Goal: Task Accomplishment & Management: Use online tool/utility

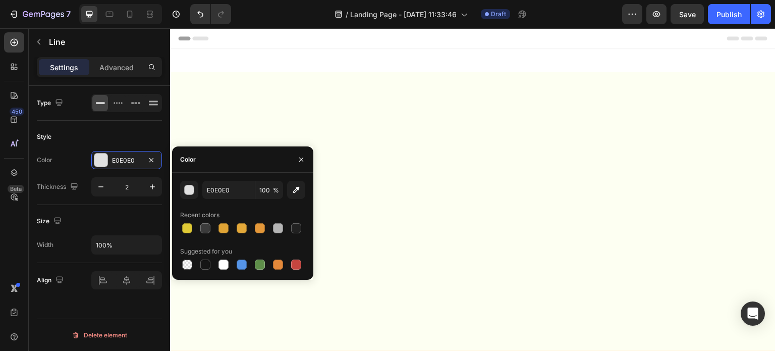
click at [188, 190] on div "button" at bounding box center [190, 190] width 10 height 10
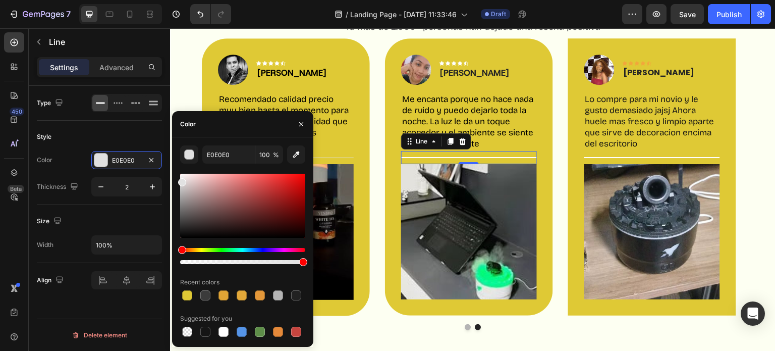
drag, startPoint x: 178, startPoint y: 180, endPoint x: 172, endPoint y: 162, distance: 19.1
click at [172, 162] on div "E0E0E0 100 % Recent colors Suggested for you" at bounding box center [242, 241] width 141 height 193
type input "FFFFFF"
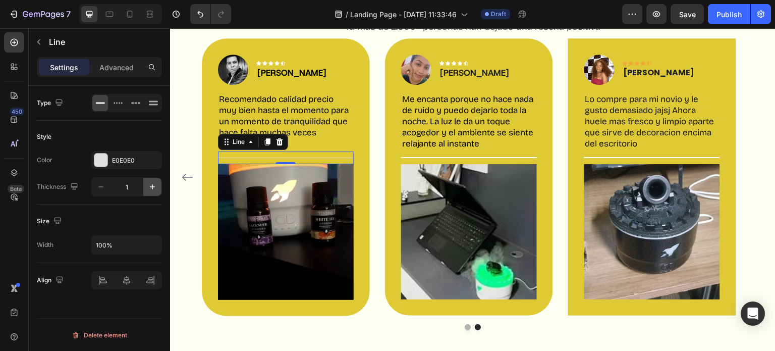
click at [151, 179] on button "button" at bounding box center [152, 187] width 18 height 18
type input "2"
click at [97, 155] on div at bounding box center [100, 159] width 13 height 13
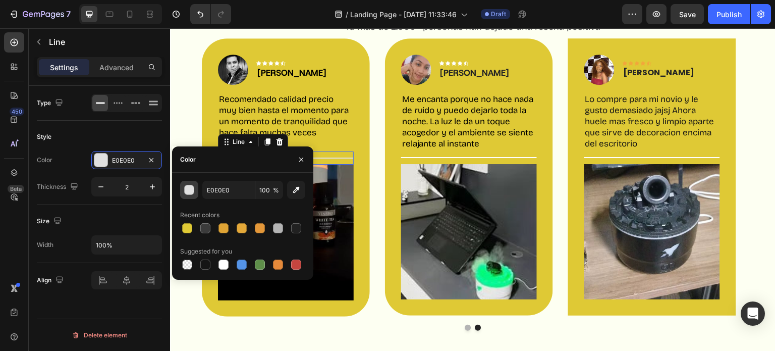
click at [190, 191] on div "button" at bounding box center [190, 190] width 10 height 10
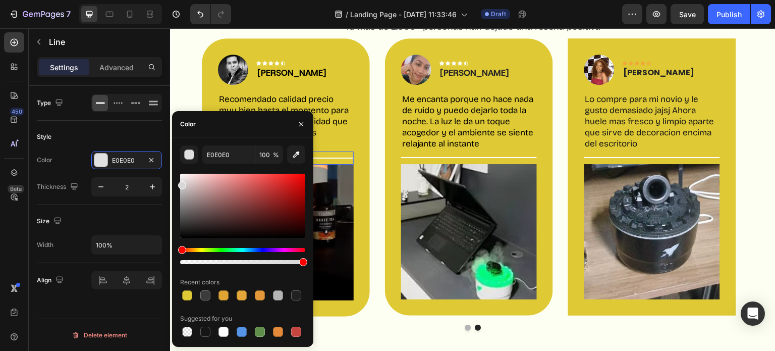
drag, startPoint x: 179, startPoint y: 183, endPoint x: 166, endPoint y: 136, distance: 48.1
click at [166, 136] on div "450 Beta Sections(18) Elements(83) Section Element Hero Section Product Detail …" at bounding box center [85, 189] width 170 height 322
type input "FFFFFF"
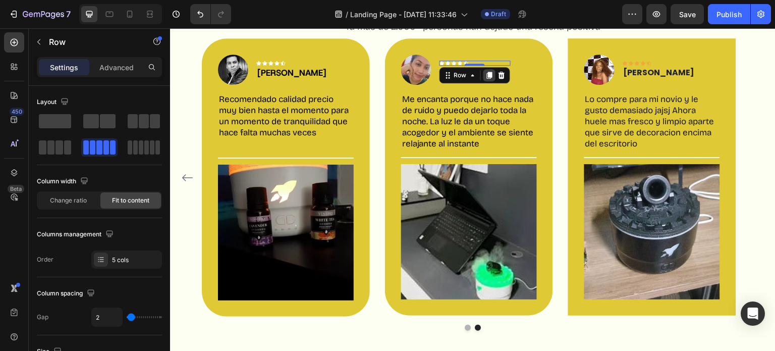
click at [485, 78] on icon at bounding box center [489, 75] width 8 height 8
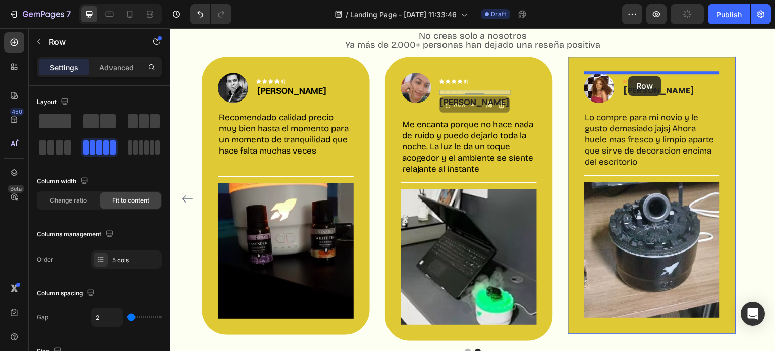
scroll to position [1043, 0]
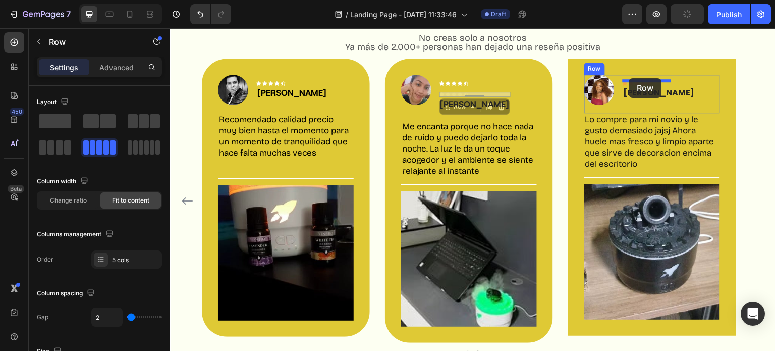
drag, startPoint x: 451, startPoint y: 89, endPoint x: 629, endPoint y: 79, distance: 178.3
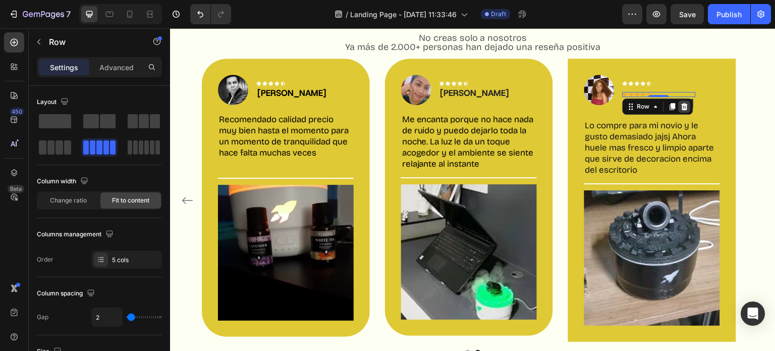
click at [687, 104] on icon at bounding box center [684, 106] width 8 height 8
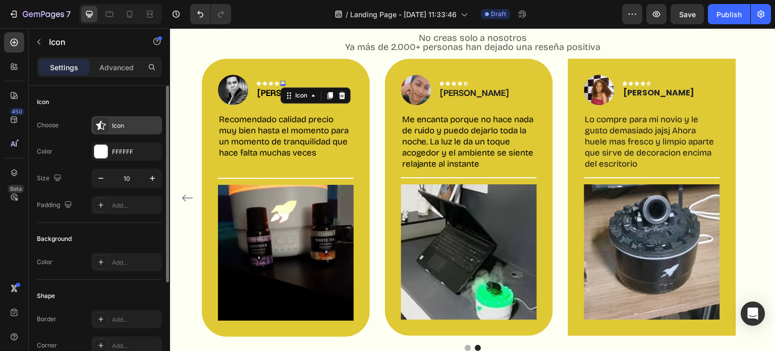
click at [105, 124] on icon at bounding box center [101, 126] width 10 height 10
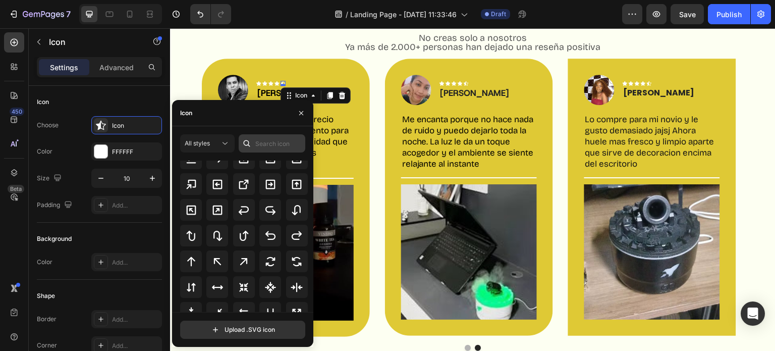
scroll to position [451, 0]
click at [274, 139] on input "text" at bounding box center [272, 143] width 67 height 18
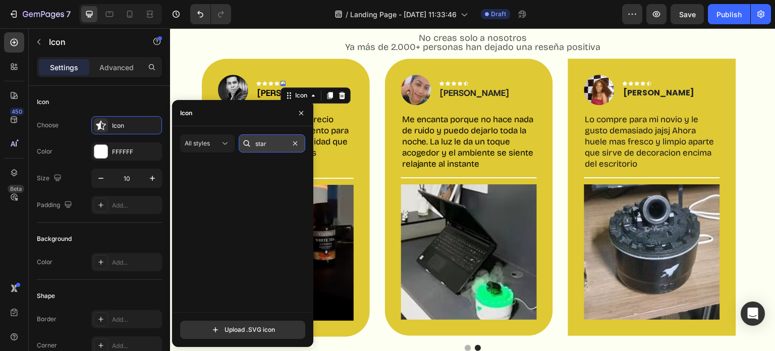
scroll to position [0, 0]
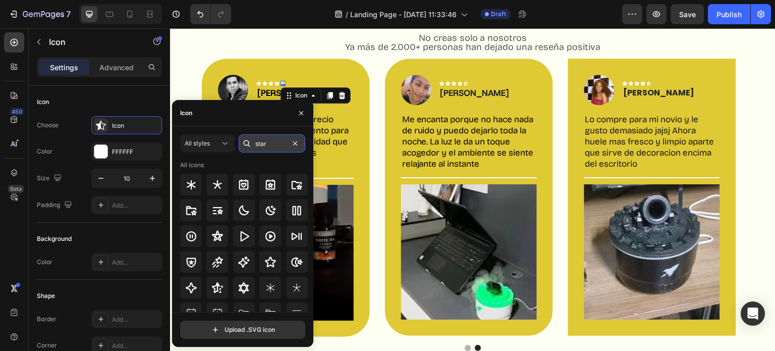
type input "star"
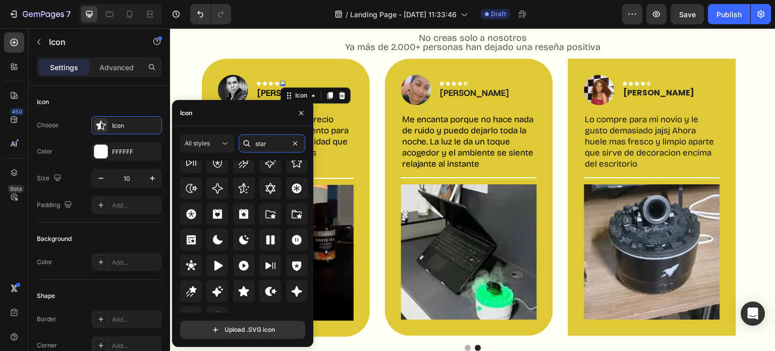
scroll to position [297, 0]
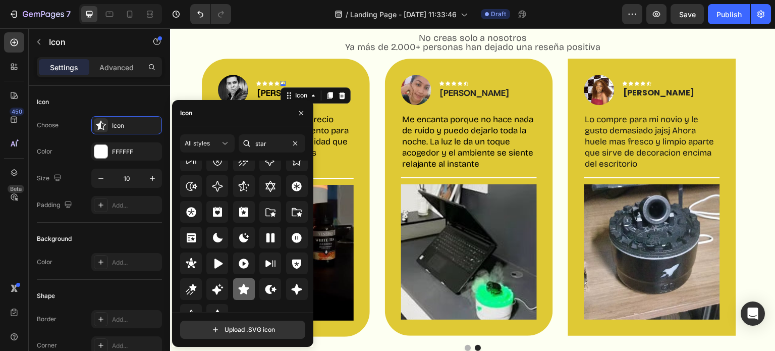
click at [240, 290] on icon at bounding box center [244, 288] width 11 height 10
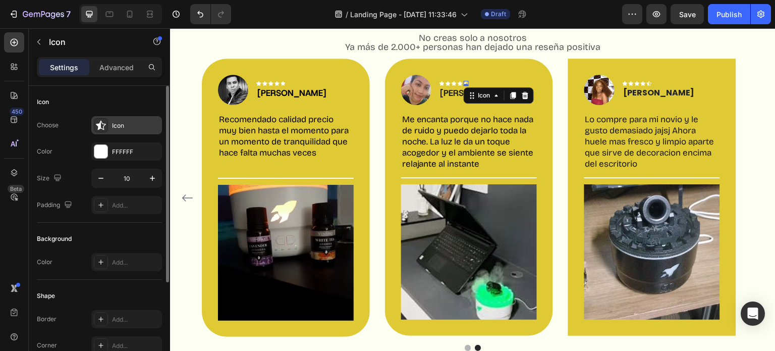
click at [94, 131] on div at bounding box center [101, 125] width 14 height 14
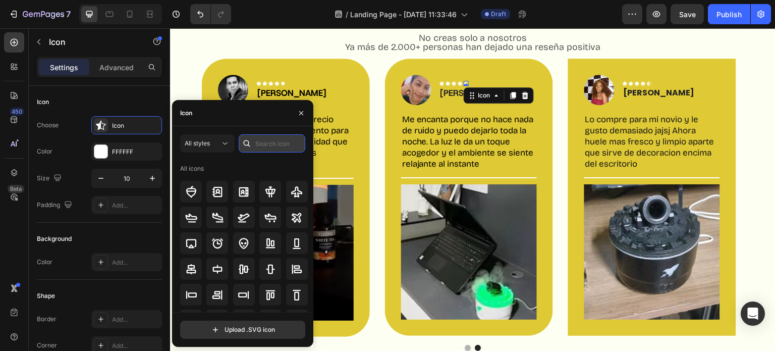
click at [266, 145] on input "text" at bounding box center [272, 143] width 67 height 18
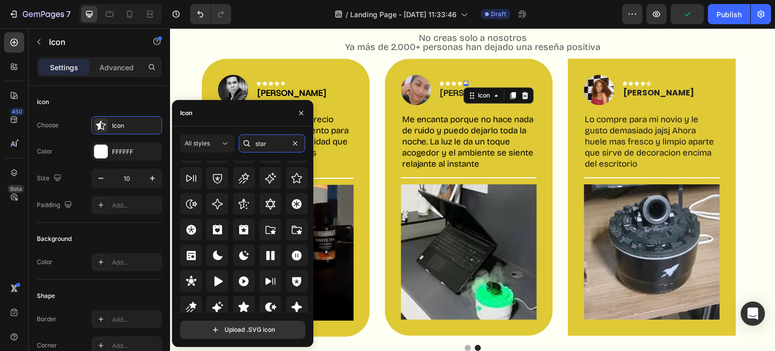
scroll to position [306, 0]
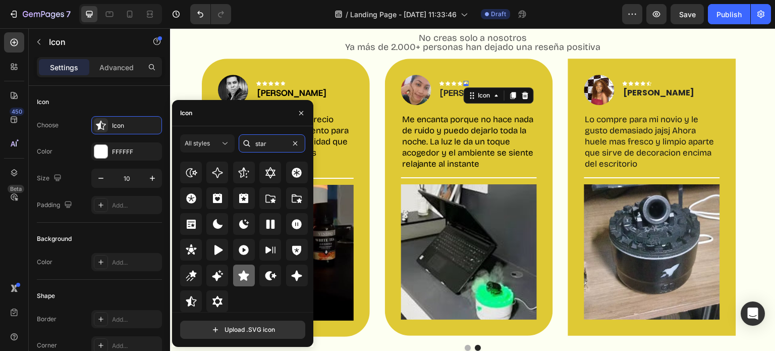
type input "star"
click at [246, 274] on icon at bounding box center [244, 275] width 11 height 10
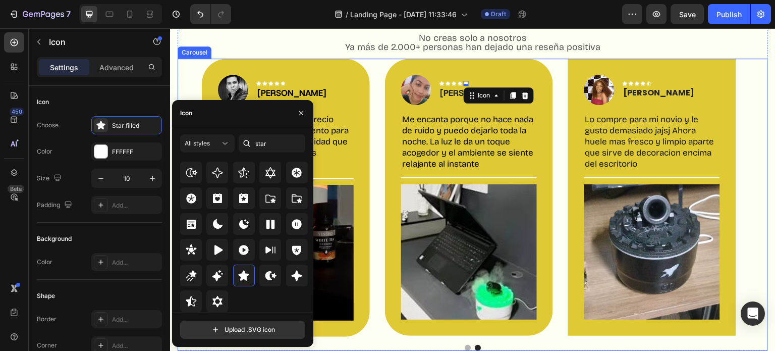
click at [191, 80] on div "Image Icon Icon Icon Icon Icon Row [PERSON_NAME] Text block Row Lo compre para …" at bounding box center [473, 198] width 590 height 278
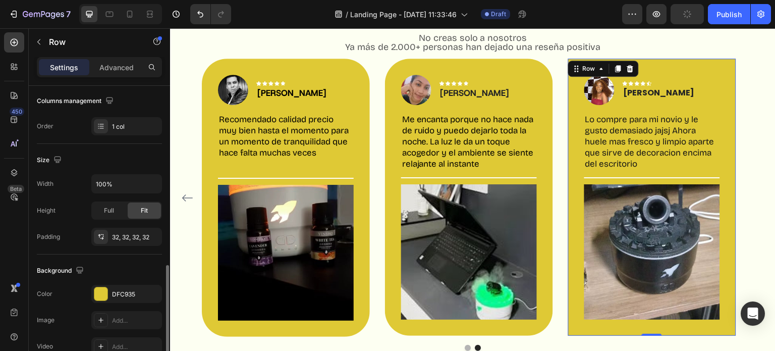
scroll to position [321, 0]
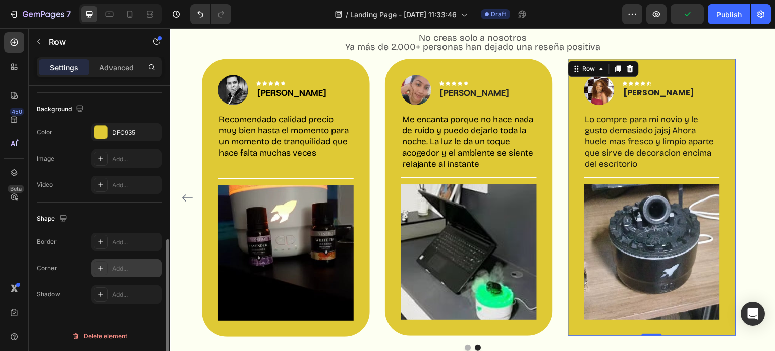
click at [99, 266] on icon at bounding box center [100, 267] width 5 height 5
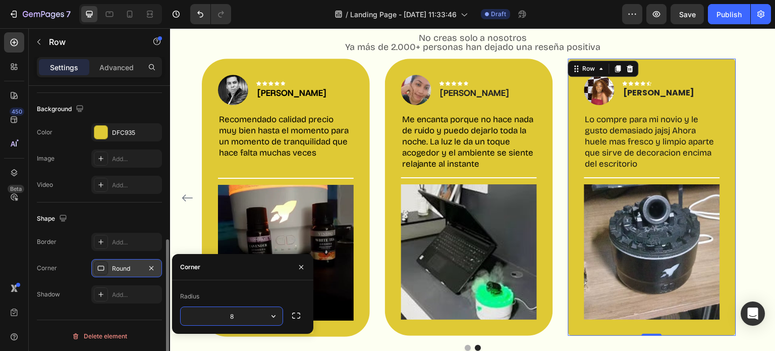
click at [243, 315] on input "8" at bounding box center [232, 316] width 102 height 18
click at [235, 318] on input "8" at bounding box center [232, 316] width 102 height 18
type input "50"
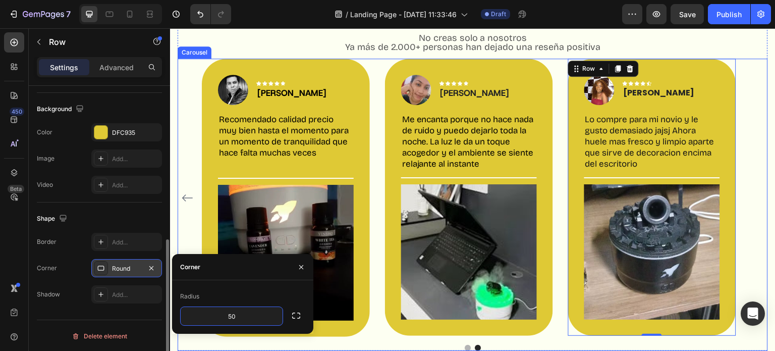
click at [186, 198] on icon "Carousel Back Arrow" at bounding box center [187, 198] width 12 height 12
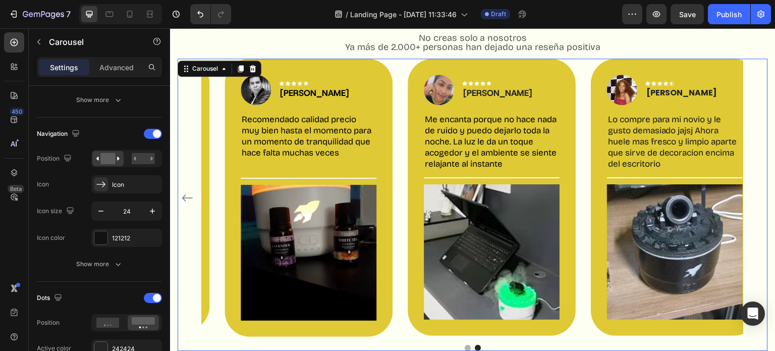
scroll to position [0, 0]
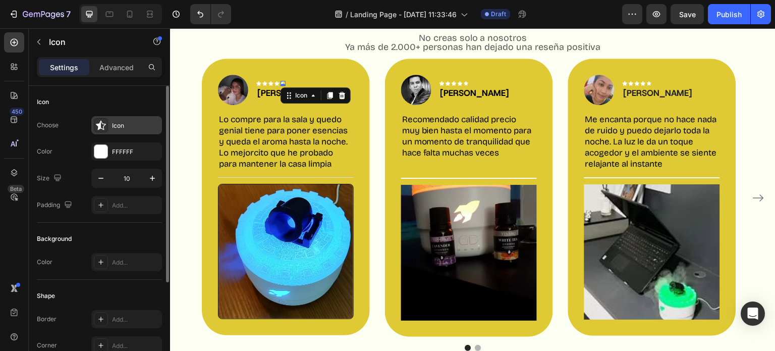
click at [103, 118] on div at bounding box center [101, 125] width 14 height 14
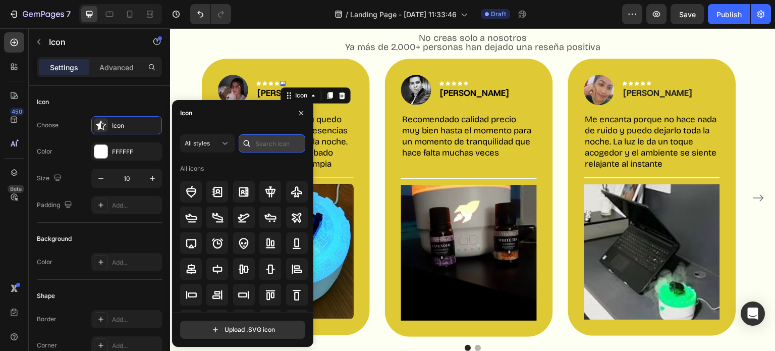
click at [262, 136] on input "text" at bounding box center [272, 143] width 67 height 18
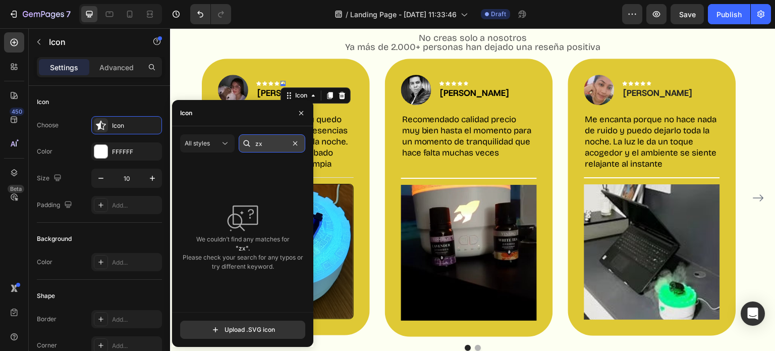
type input "z"
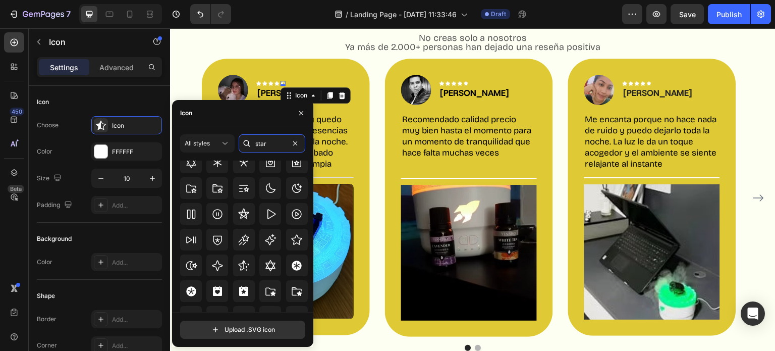
scroll to position [306, 0]
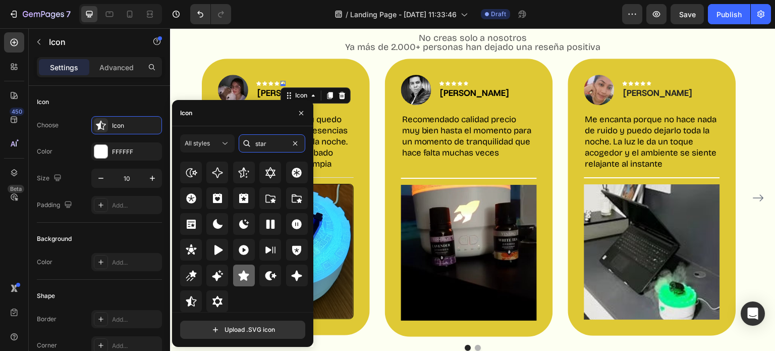
type input "star"
click at [242, 275] on icon at bounding box center [244, 275] width 11 height 10
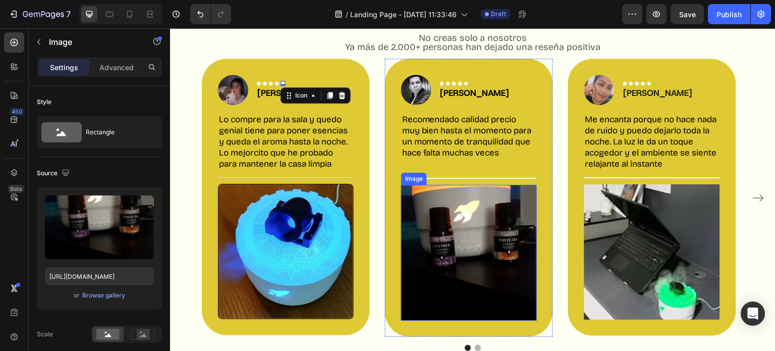
click at [451, 198] on img at bounding box center [469, 253] width 136 height 136
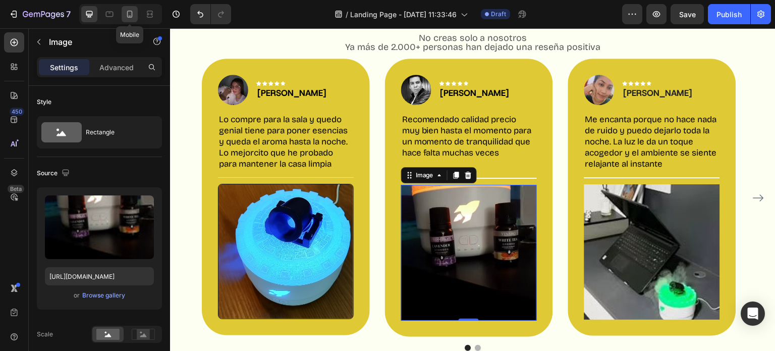
click at [127, 6] on div at bounding box center [130, 14] width 16 height 16
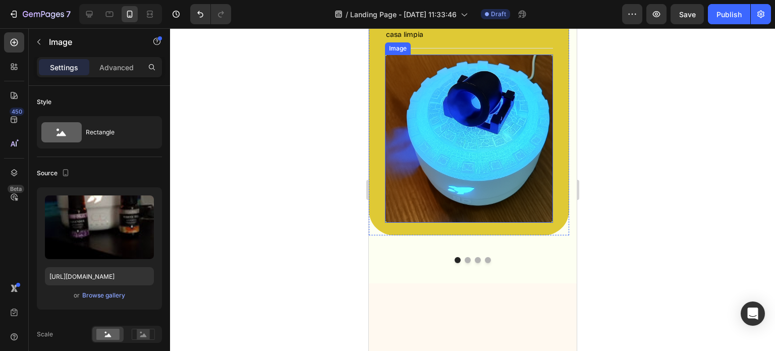
scroll to position [1408, 0]
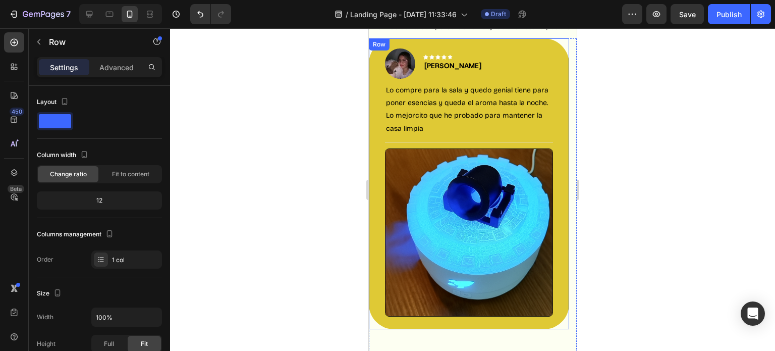
click at [560, 153] on div "Image Icon Icon Icon Icon Icon Row [PERSON_NAME] Text block Row Lo compre para …" at bounding box center [468, 183] width 200 height 291
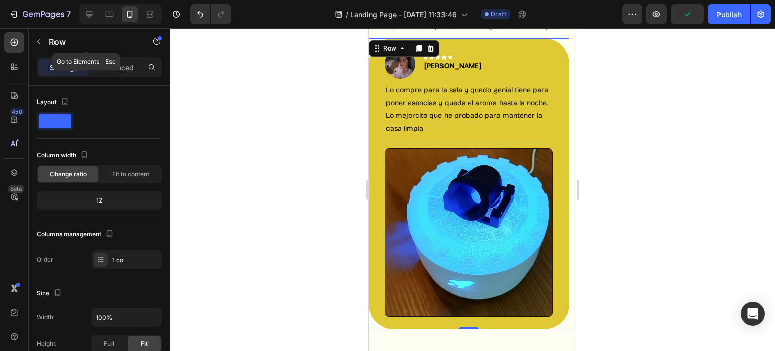
click at [107, 56] on div "Row" at bounding box center [86, 42] width 115 height 29
click at [129, 74] on div "Advanced" at bounding box center [116, 67] width 50 height 16
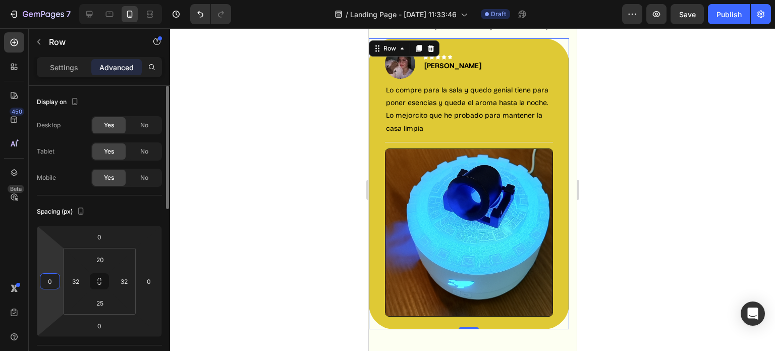
click at [53, 280] on input "0" at bounding box center [49, 280] width 15 height 15
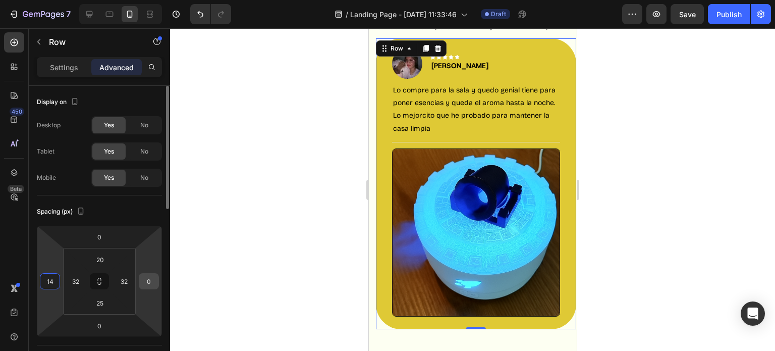
type input "14"
click at [147, 279] on input "0" at bounding box center [148, 280] width 15 height 15
type input "1"
type input "3000"
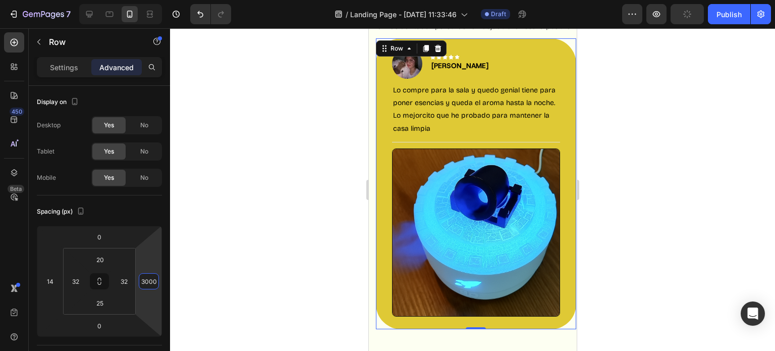
click at [245, 275] on div at bounding box center [472, 189] width 605 height 322
click at [152, 282] on input "3000" at bounding box center [148, 280] width 15 height 15
type input "14"
click at [385, 132] on div "Image Icon Icon Icon Icon Icon Row [PERSON_NAME] Text block Row Lo compre para …" at bounding box center [475, 183] width 200 height 291
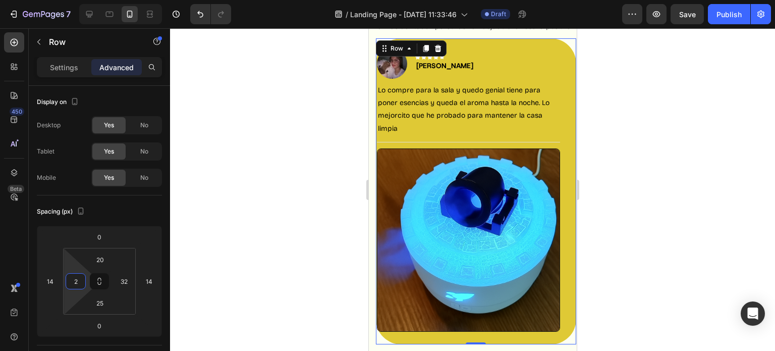
type input "28"
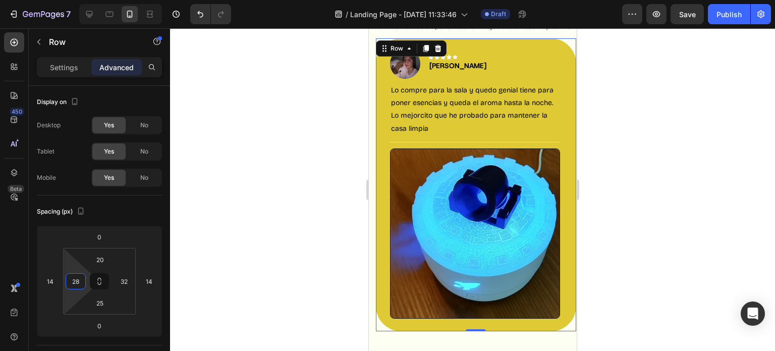
drag, startPoint x: 78, startPoint y: 289, endPoint x: 78, endPoint y: 282, distance: 6.6
click at [78, 0] on html "7 / Landing Page - [DATE] 11:33:46 Draft Preview Save Publish 450 Beta Sections…" at bounding box center [387, 0] width 775 height 0
click at [78, 282] on input "28" at bounding box center [75, 280] width 15 height 15
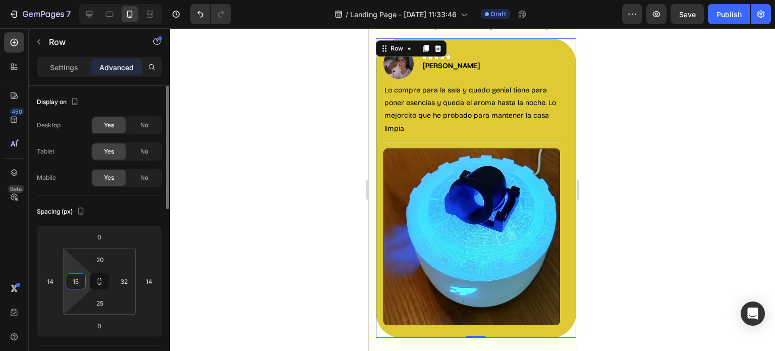
type input "1"
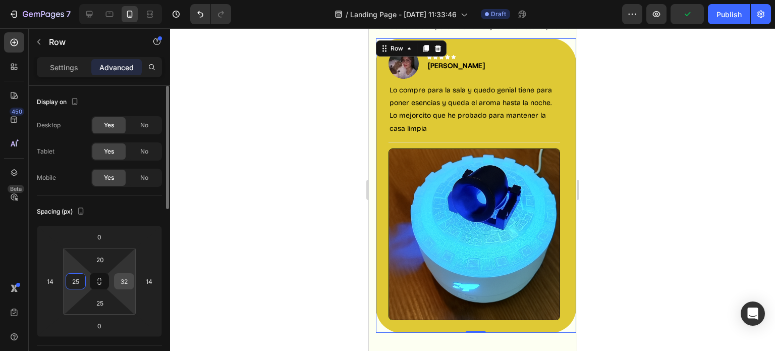
type input "25"
click at [128, 278] on input "32" at bounding box center [124, 280] width 15 height 15
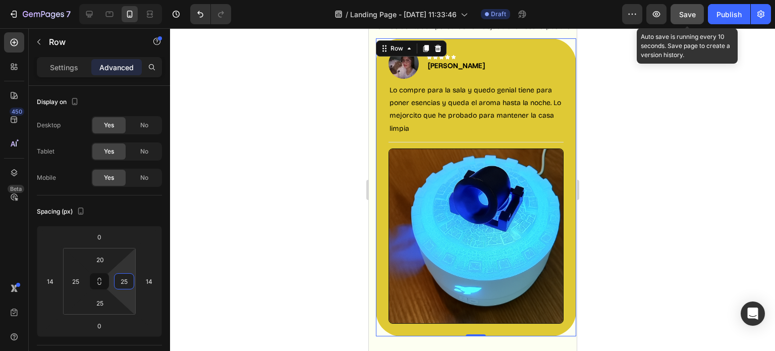
type input "25"
click at [698, 12] on button "Save" at bounding box center [686, 14] width 33 height 20
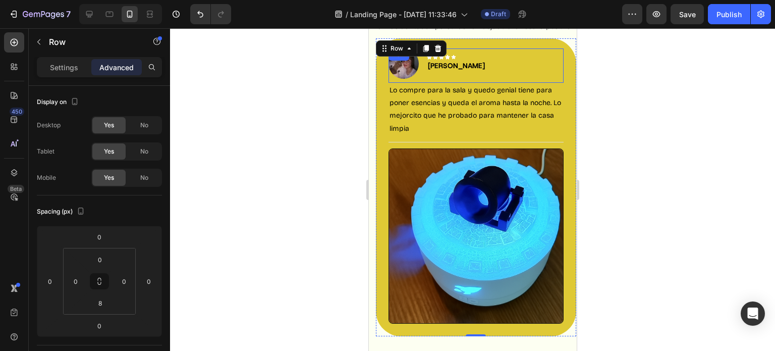
click at [560, 52] on div "Image Icon Icon Icon Icon Icon Row [PERSON_NAME] Text block Row" at bounding box center [475, 65] width 175 height 34
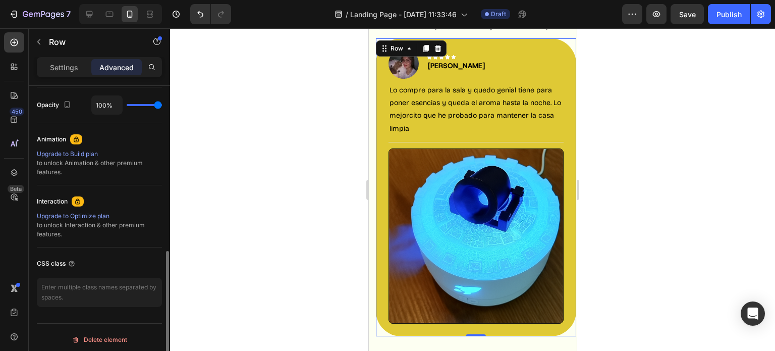
scroll to position [403, 0]
click at [66, 66] on p "Settings" at bounding box center [64, 67] width 28 height 11
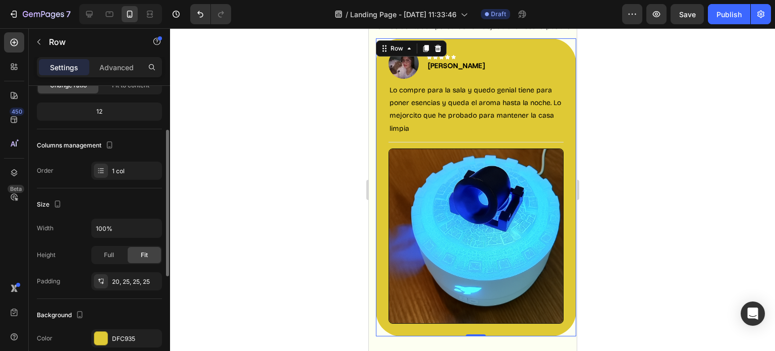
scroll to position [0, 0]
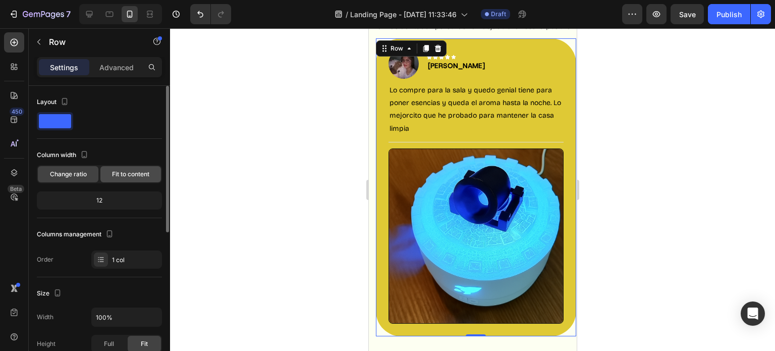
click at [126, 169] on span "Fit to content" at bounding box center [130, 173] width 37 height 9
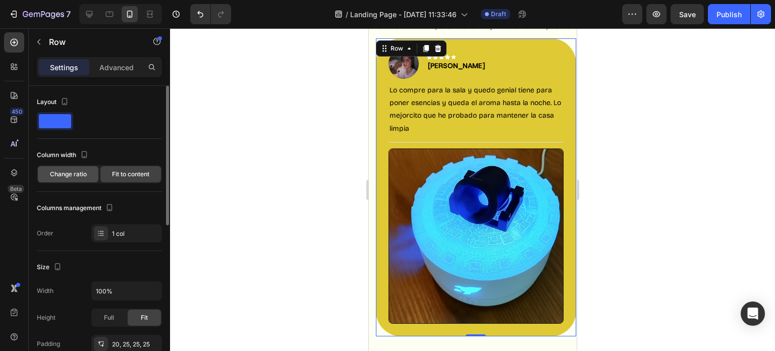
click at [85, 177] on span "Change ratio" at bounding box center [68, 173] width 37 height 9
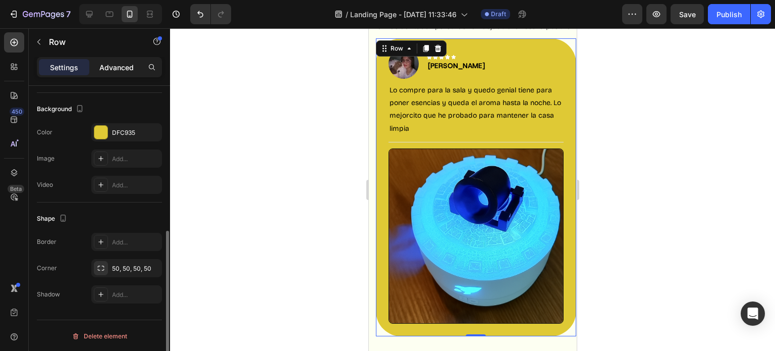
scroll to position [293, 0]
click at [113, 68] on p "Advanced" at bounding box center [116, 67] width 34 height 11
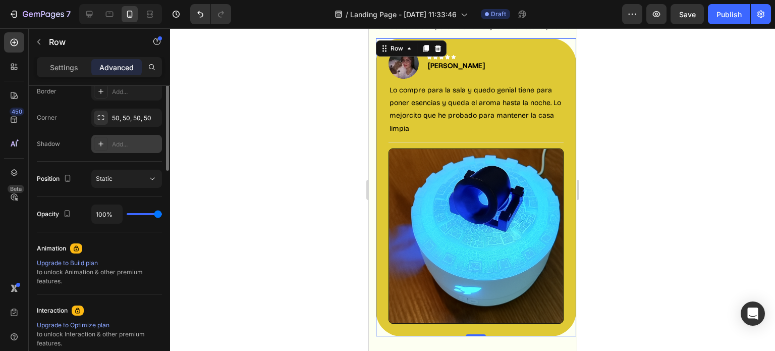
scroll to position [136, 0]
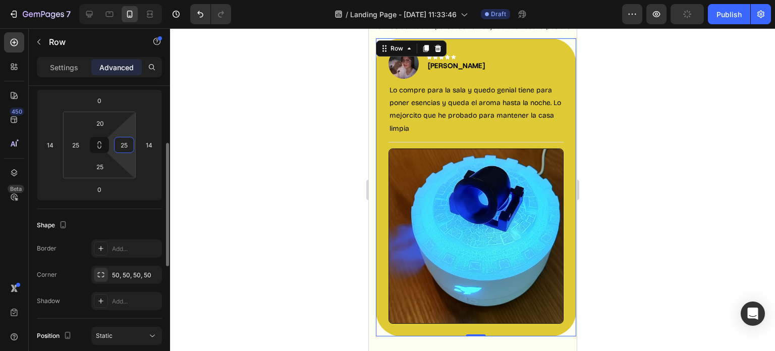
click at [130, 147] on input "25" at bounding box center [124, 144] width 15 height 15
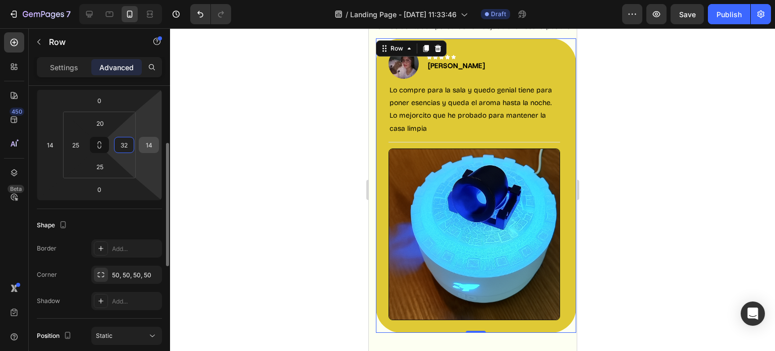
type input "32"
click at [148, 145] on input "14" at bounding box center [148, 144] width 15 height 15
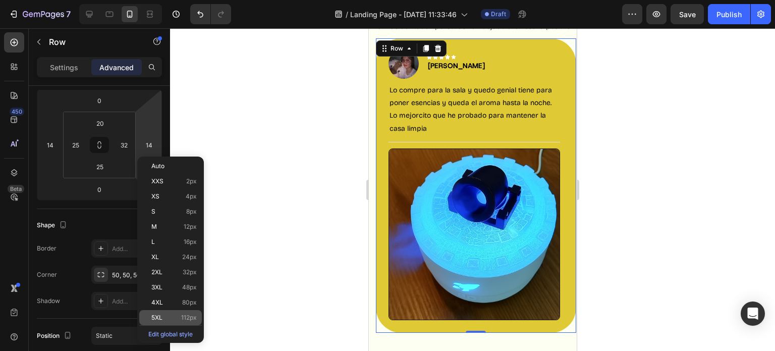
click at [192, 324] on div "5XL 112px" at bounding box center [170, 317] width 63 height 15
type input "112"
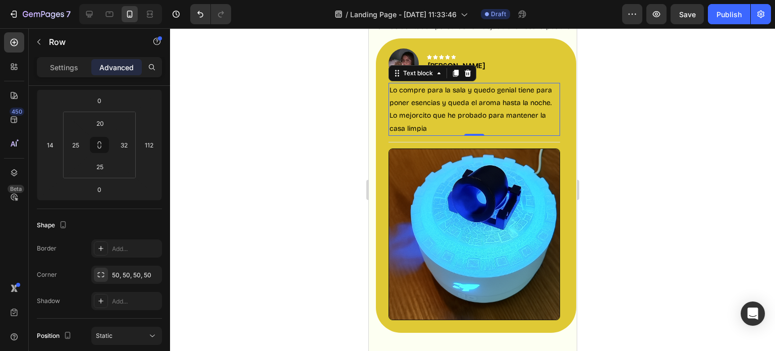
click at [464, 115] on p "Lo compre para la sala y quedo genial tiene para poner esencias y queda el arom…" at bounding box center [473, 109] width 169 height 51
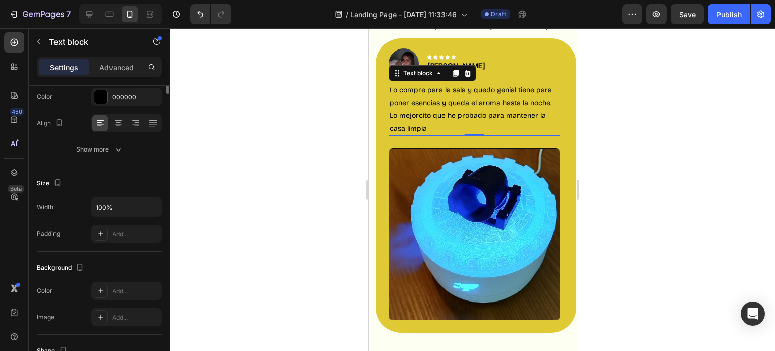
scroll to position [0, 0]
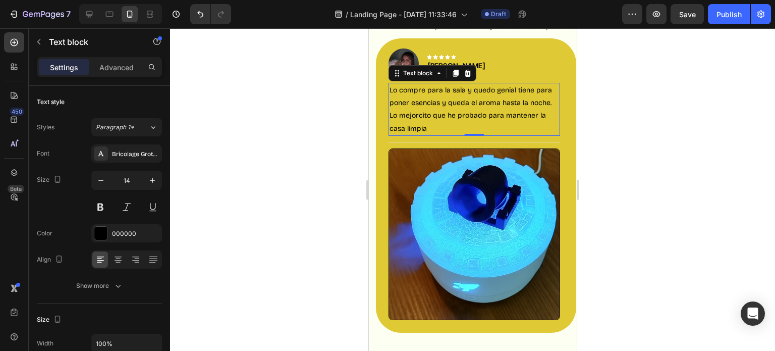
click at [629, 177] on div at bounding box center [472, 189] width 605 height 322
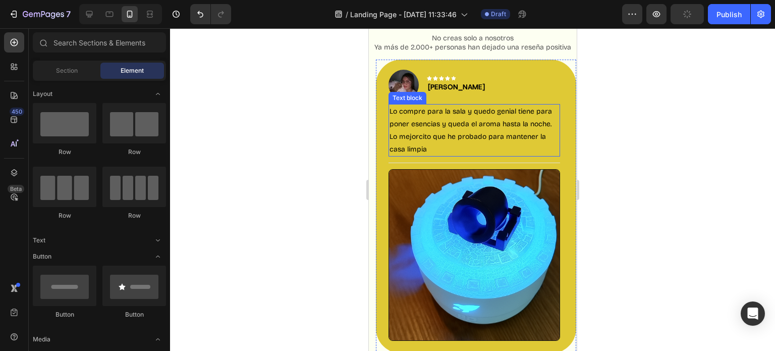
scroll to position [1332, 0]
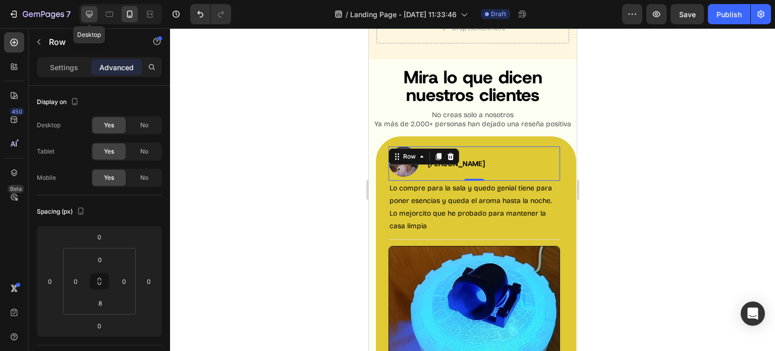
click at [88, 12] on icon at bounding box center [89, 14] width 10 height 10
type input "16"
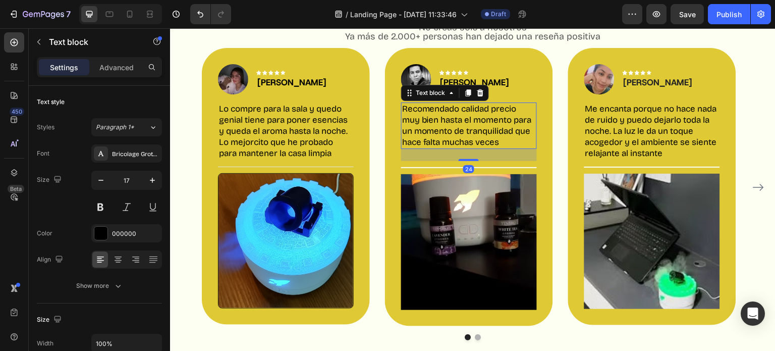
scroll to position [1084, 0]
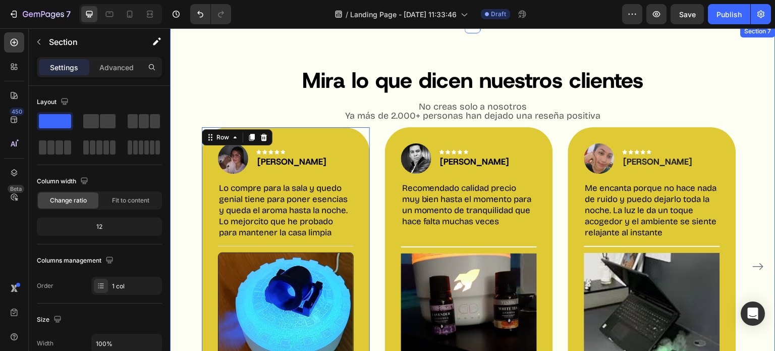
click at [175, 74] on div "Mira lo que dicen nuestros clientes Heading No creas solo a nosotros Ya más de …" at bounding box center [472, 233] width 605 height 417
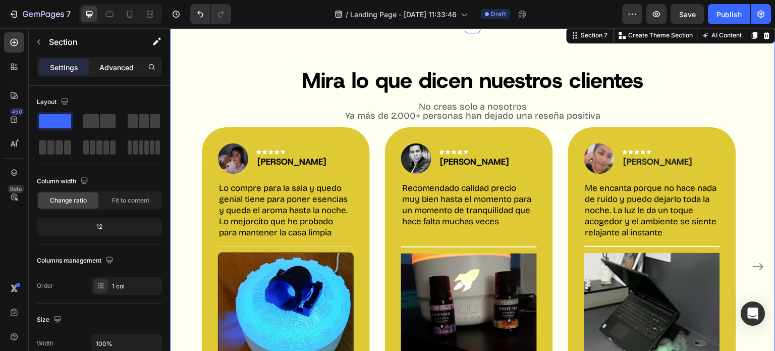
click at [124, 75] on div "Advanced" at bounding box center [116, 67] width 50 height 16
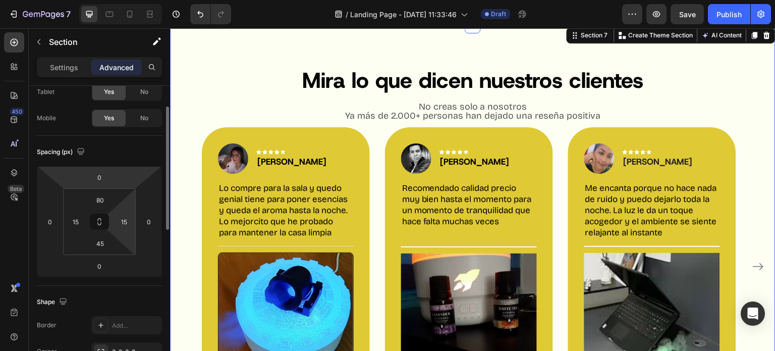
scroll to position [60, 0]
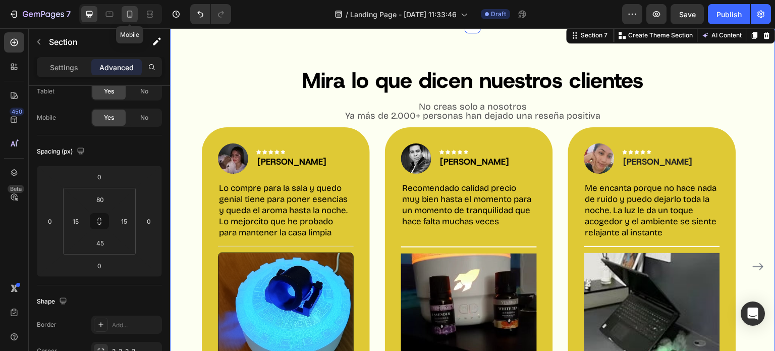
click at [130, 9] on icon at bounding box center [130, 14] width 10 height 10
type input "15"
type input "0"
type input "40"
type input "0"
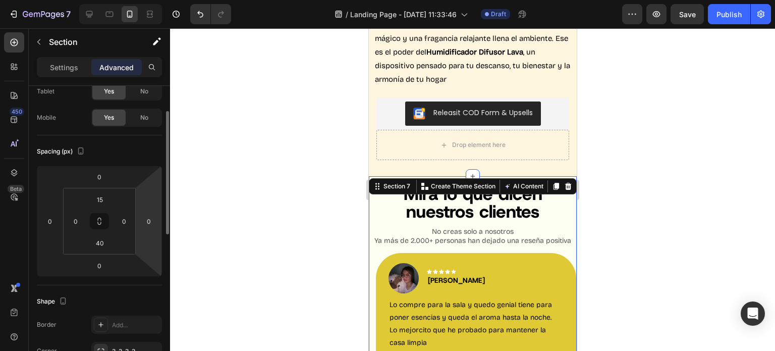
scroll to position [1306, 0]
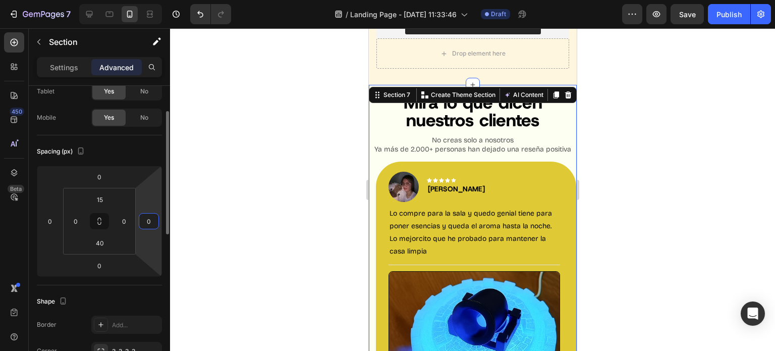
click at [153, 220] on input "0" at bounding box center [148, 220] width 15 height 15
type input "1"
type input "80"
click at [376, 111] on div "Mira lo que dicen nuestros clientes Heading No creas solo a nosotros Ya más de …" at bounding box center [472, 285] width 208 height 387
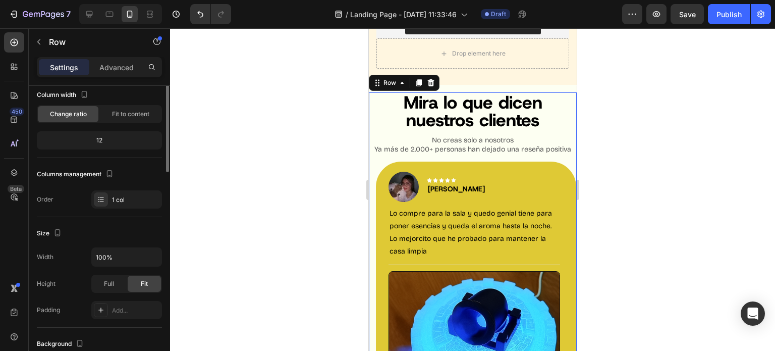
scroll to position [0, 0]
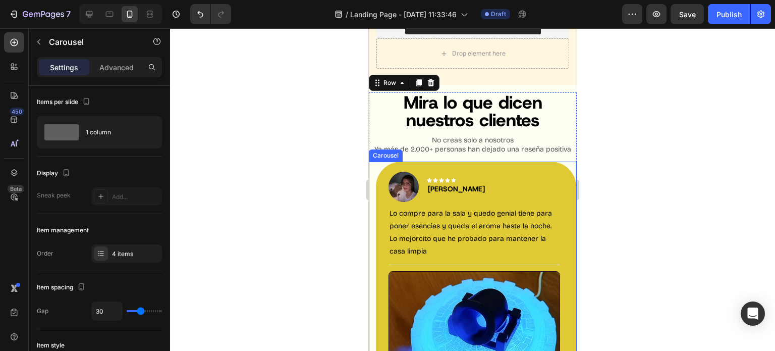
click at [566, 161] on div "Image Icon Icon Icon Icon Icon Row [PERSON_NAME] Text block Row Lo compre para …" at bounding box center [468, 313] width 200 height 304
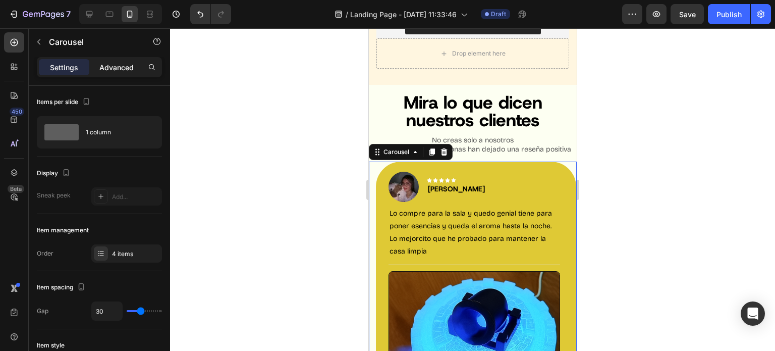
click at [114, 65] on p "Advanced" at bounding box center [116, 67] width 34 height 11
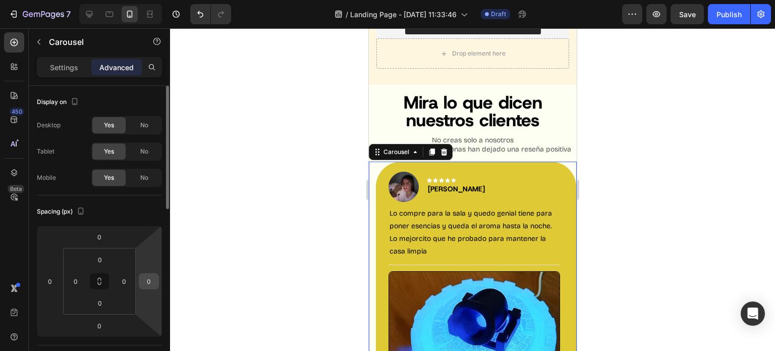
click at [150, 282] on input "0" at bounding box center [148, 280] width 15 height 15
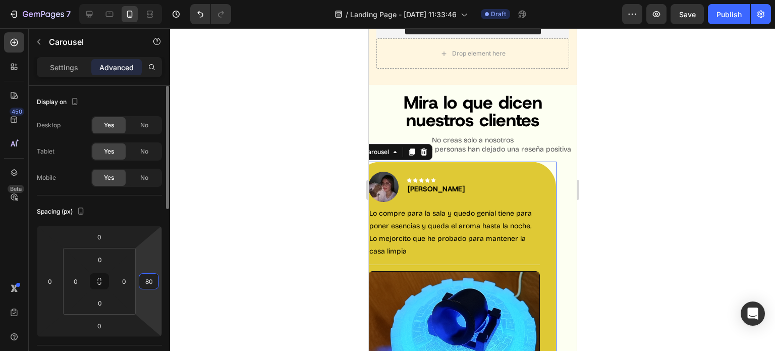
type input "8"
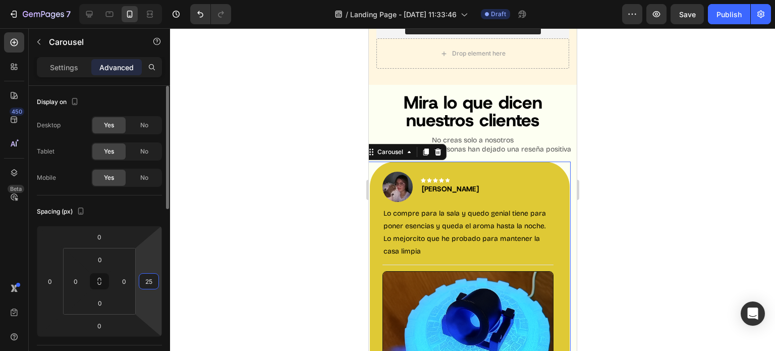
type input "2"
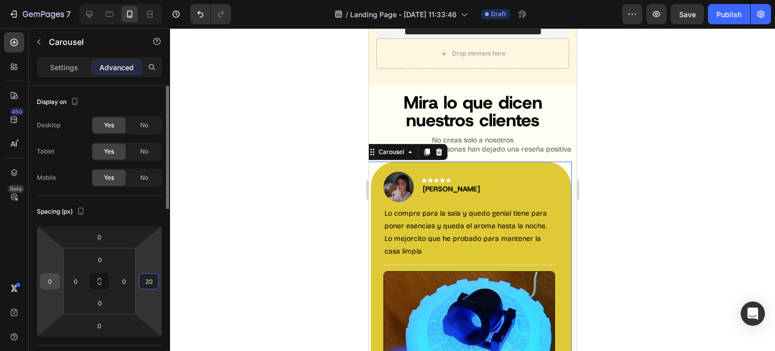
type input "20"
click at [53, 280] on input "0" at bounding box center [49, 280] width 15 height 15
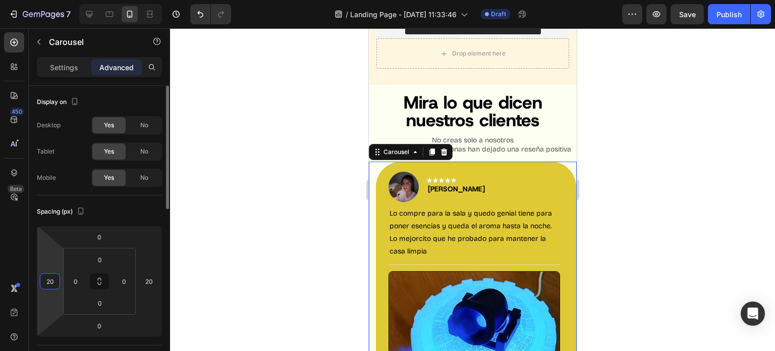
type input "2"
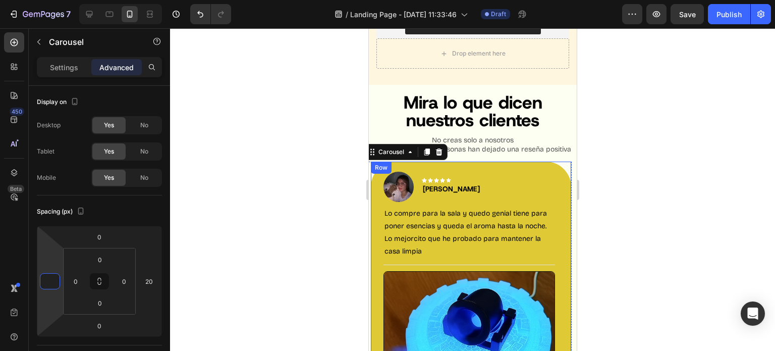
click at [380, 197] on div "Image Icon Icon Icon Icon Icon Row [PERSON_NAME] Text block Row Lo compre para …" at bounding box center [470, 308] width 200 height 294
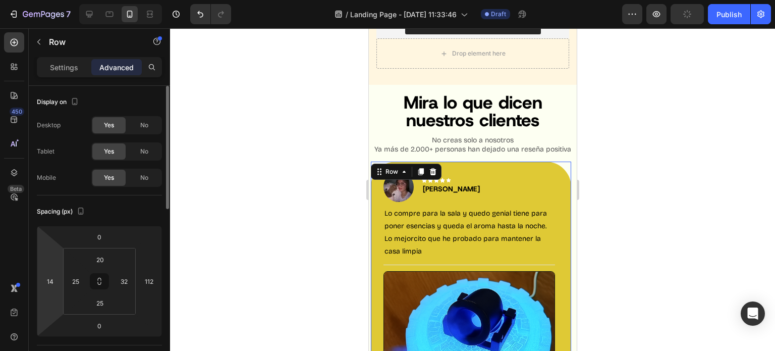
click at [61, 0] on html "7 / Landing Page - [DATE] 11:33:46 Draft Preview Publish 450 Beta Sections(18) …" at bounding box center [387, 0] width 775 height 0
click at [50, 280] on input "14" at bounding box center [49, 280] width 15 height 15
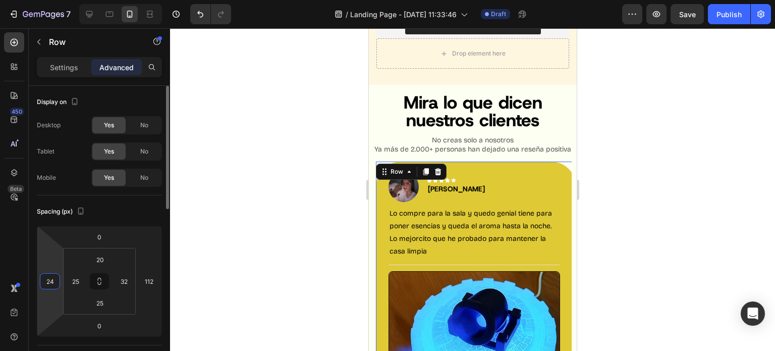
type input "4"
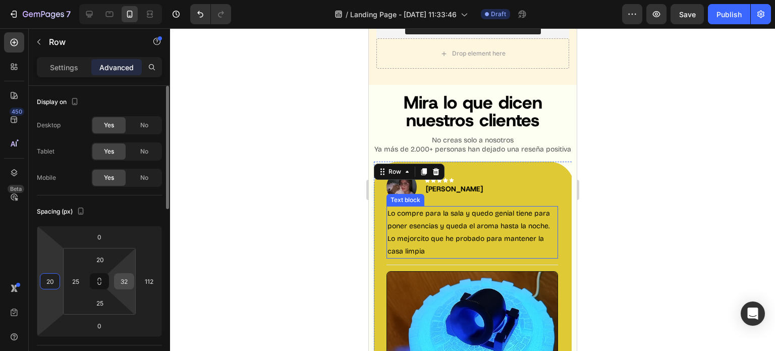
type input "20"
click at [127, 279] on input "32" at bounding box center [124, 280] width 15 height 15
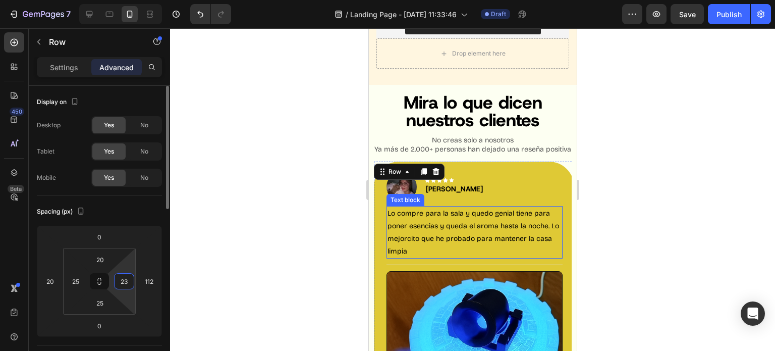
type input "2"
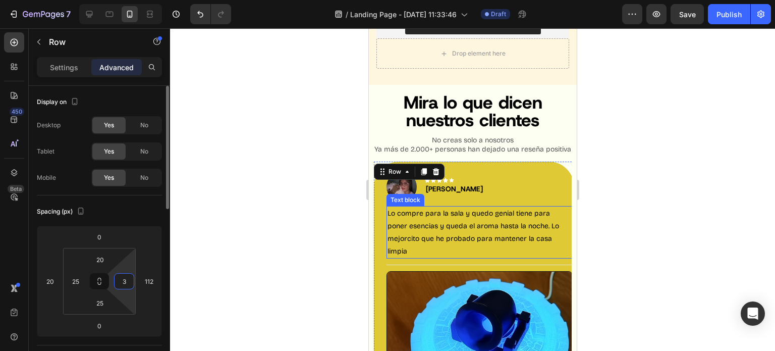
type input "32"
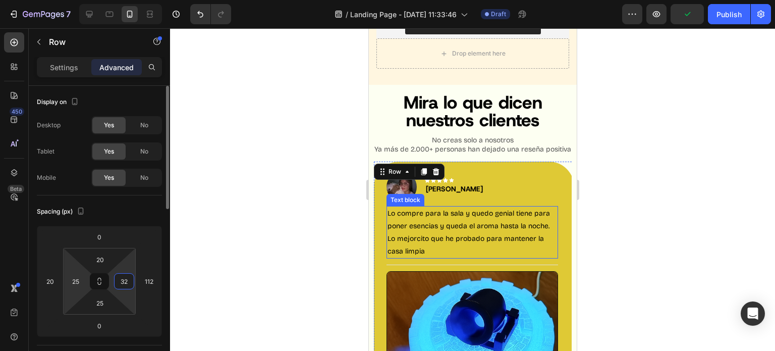
drag, startPoint x: 77, startPoint y: 278, endPoint x: 121, endPoint y: 272, distance: 44.4
click at [77, 278] on input "25" at bounding box center [75, 280] width 15 height 15
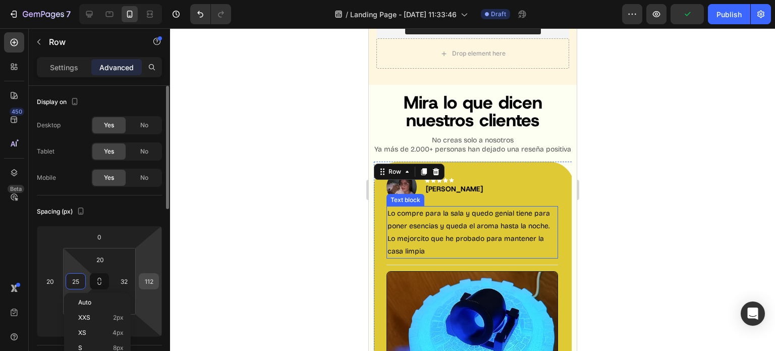
click at [150, 280] on input "112" at bounding box center [148, 280] width 15 height 15
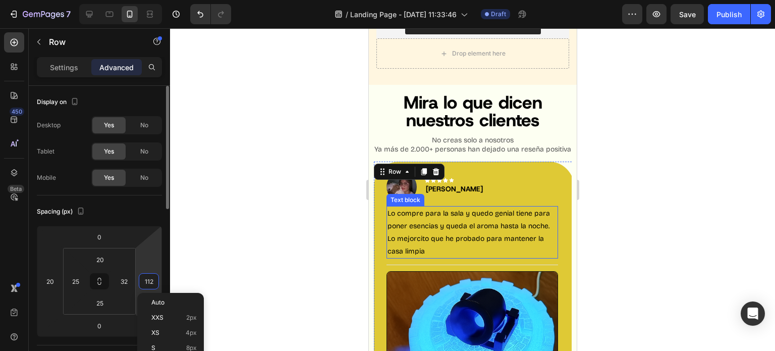
type input "0"
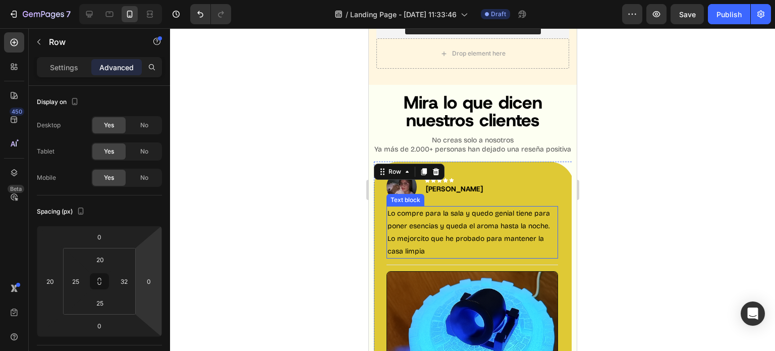
click at [307, 240] on div at bounding box center [472, 189] width 605 height 322
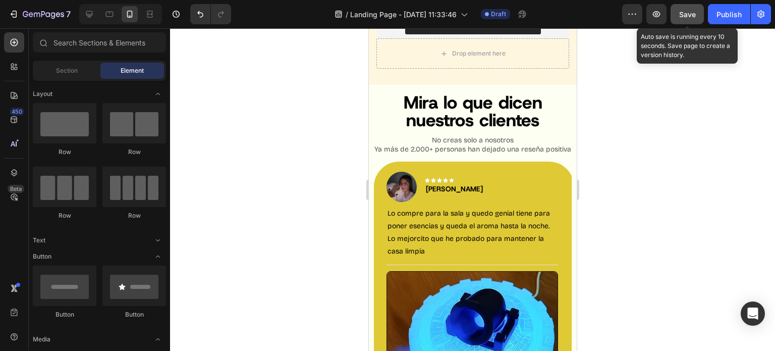
click at [691, 22] on button "Save" at bounding box center [686, 14] width 33 height 20
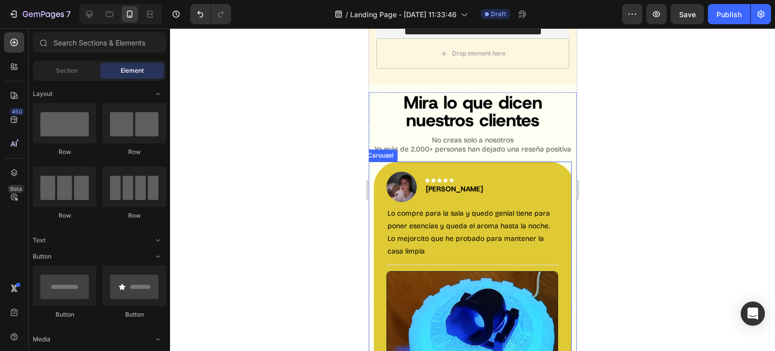
click at [559, 161] on div "Image Icon Icon Icon Icon Icon Row [PERSON_NAME] Text block Row Lo compre para …" at bounding box center [463, 313] width 200 height 304
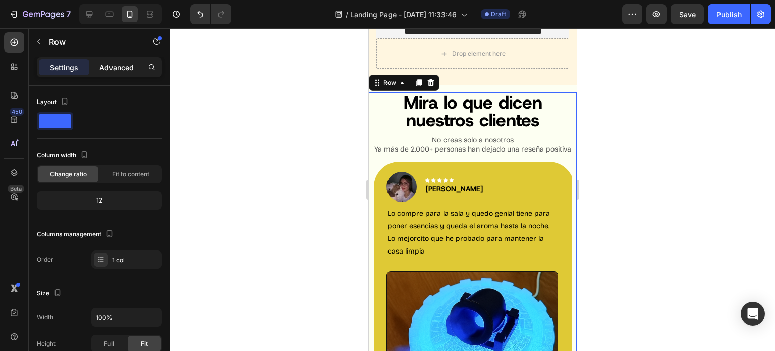
click at [125, 69] on p "Advanced" at bounding box center [116, 67] width 34 height 11
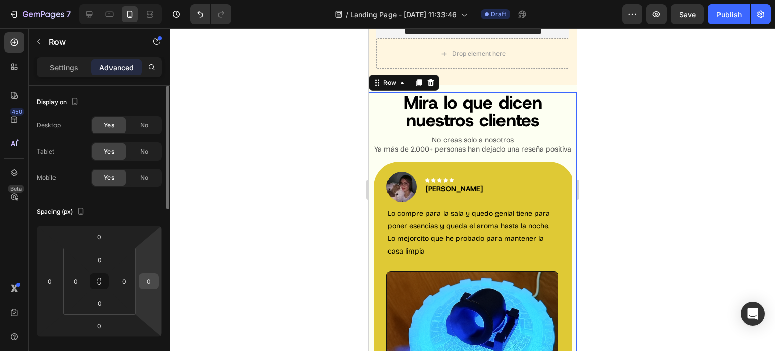
click at [145, 286] on input "0" at bounding box center [148, 280] width 15 height 15
type input "50"
click at [222, 267] on div at bounding box center [472, 189] width 605 height 322
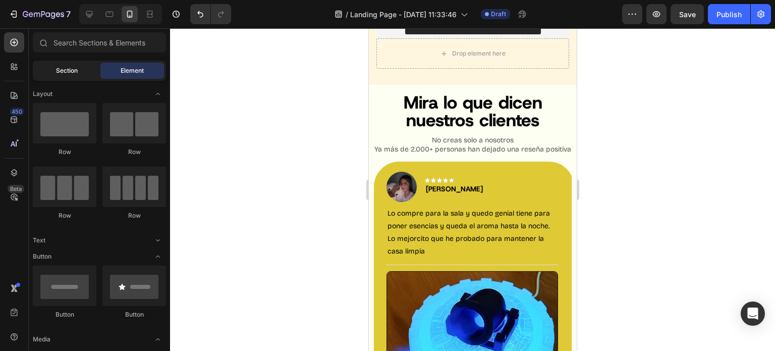
click at [75, 70] on span "Section" at bounding box center [67, 70] width 22 height 9
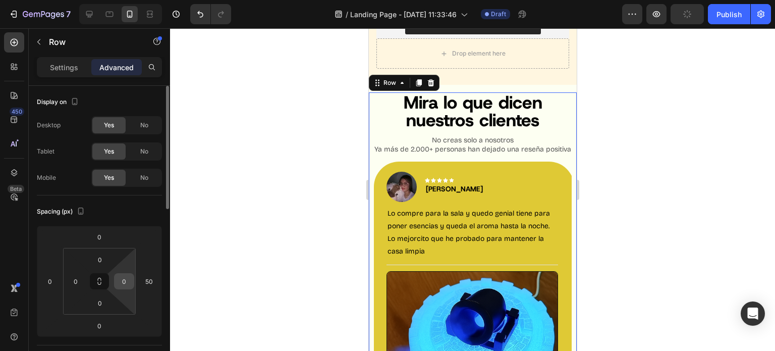
click at [132, 282] on div "0" at bounding box center [124, 281] width 20 height 16
click at [122, 275] on input "0" at bounding box center [124, 280] width 15 height 15
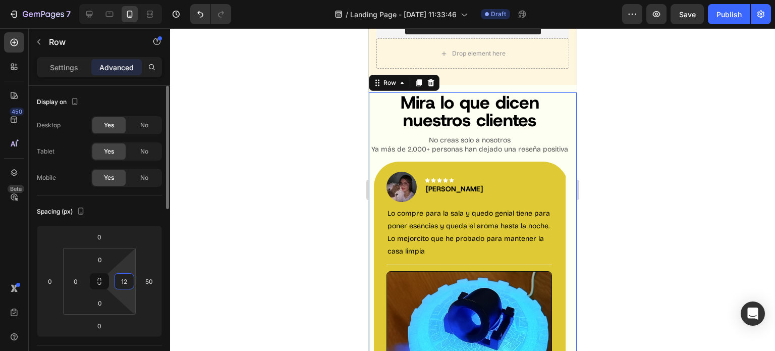
type input "1"
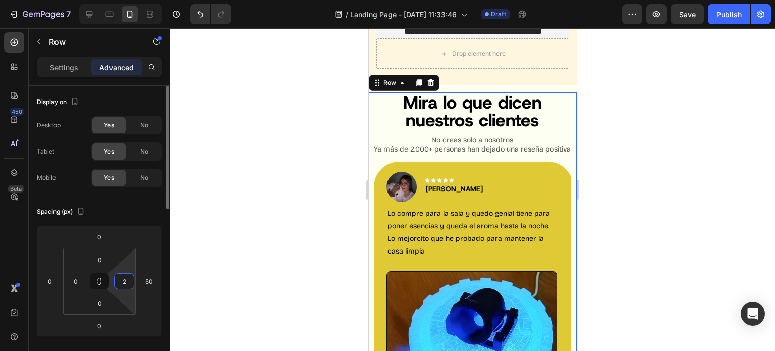
type input "20"
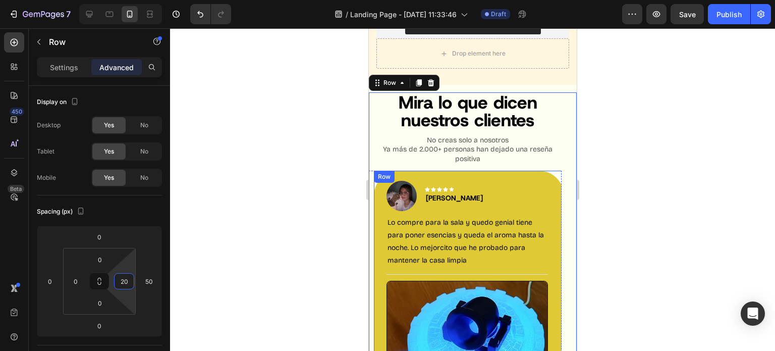
click at [463, 170] on div "Image Icon Icon Icon Icon Icon Row [PERSON_NAME] Text block Row Lo compre para …" at bounding box center [468, 312] width 190 height 284
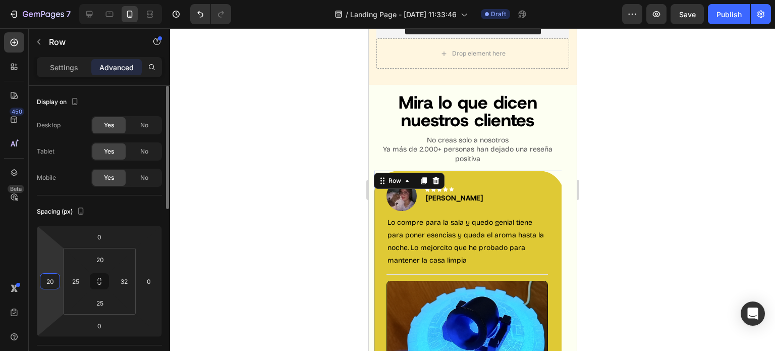
click at [50, 284] on input "20" at bounding box center [49, 280] width 15 height 15
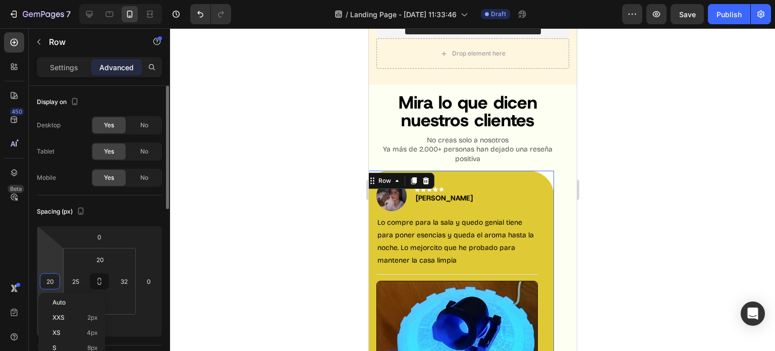
type input "0"
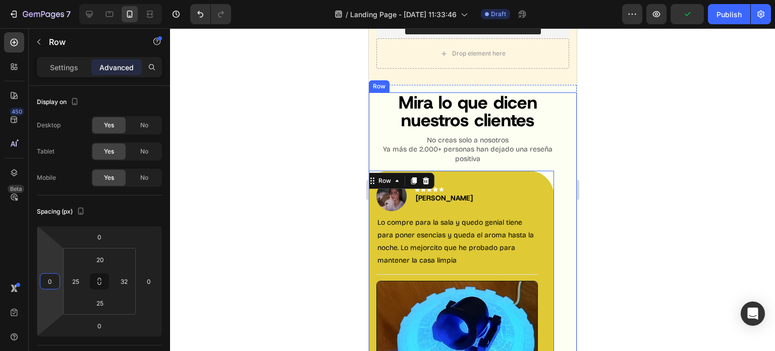
click at [565, 165] on div "Mira lo que dicen nuestros clientes Heading No creas solo a nosotros Ya más de …" at bounding box center [472, 285] width 208 height 386
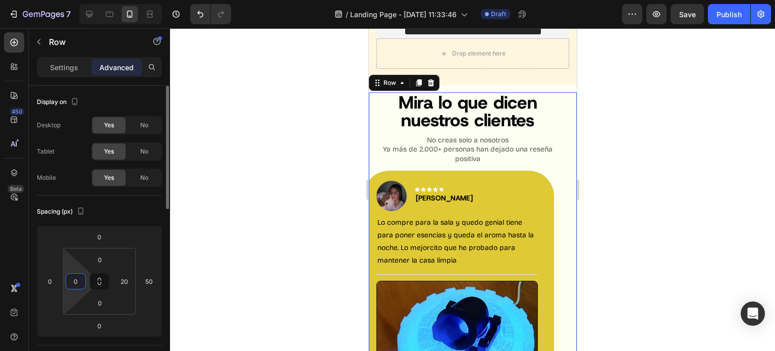
click at [77, 278] on input "0" at bounding box center [75, 280] width 15 height 15
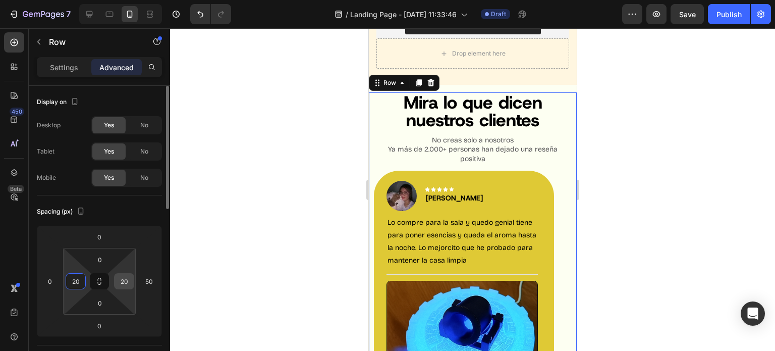
type input "20"
click at [127, 278] on input "20" at bounding box center [124, 280] width 15 height 15
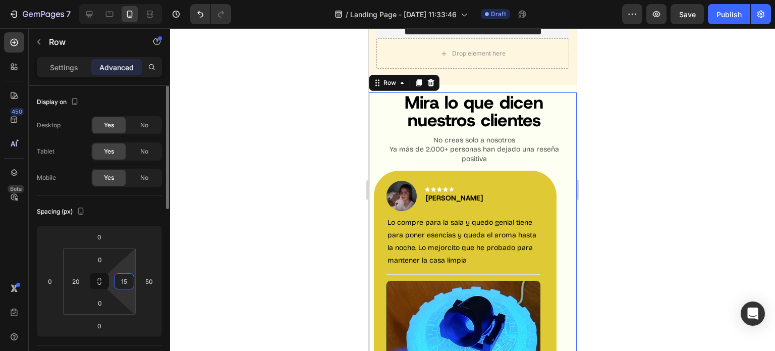
type input "1"
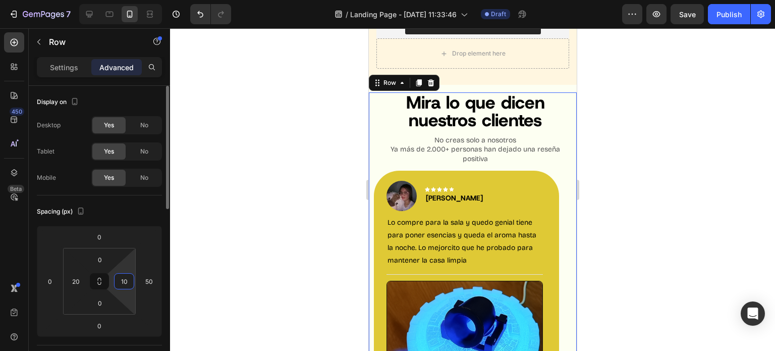
type input "1"
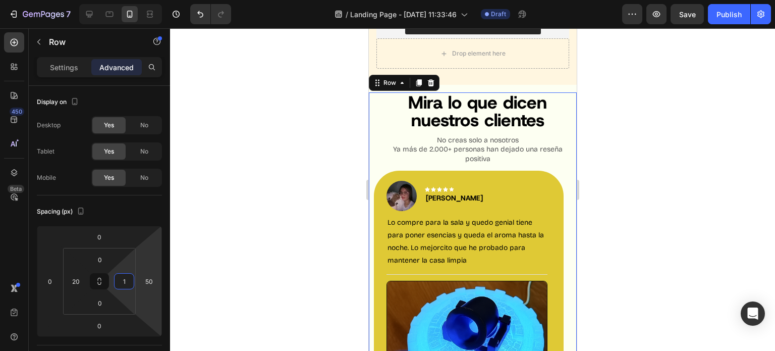
click at [334, 203] on div at bounding box center [472, 189] width 605 height 322
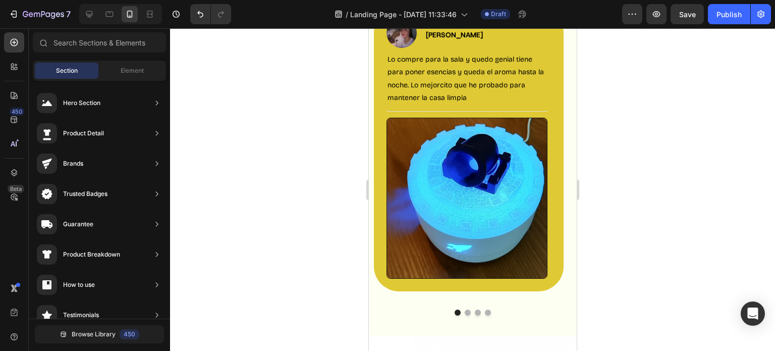
scroll to position [1362, 0]
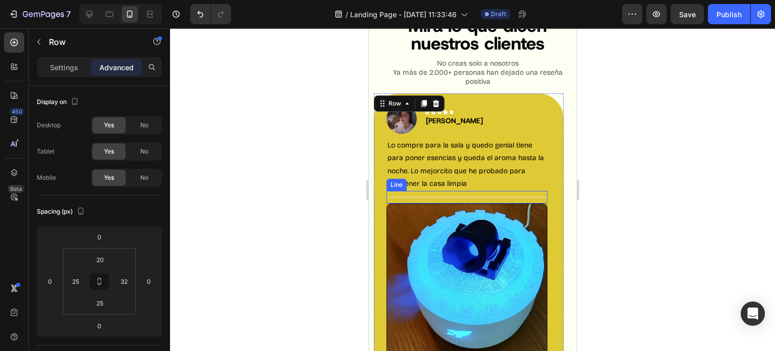
click at [540, 194] on div "Title Line" at bounding box center [466, 197] width 161 height 13
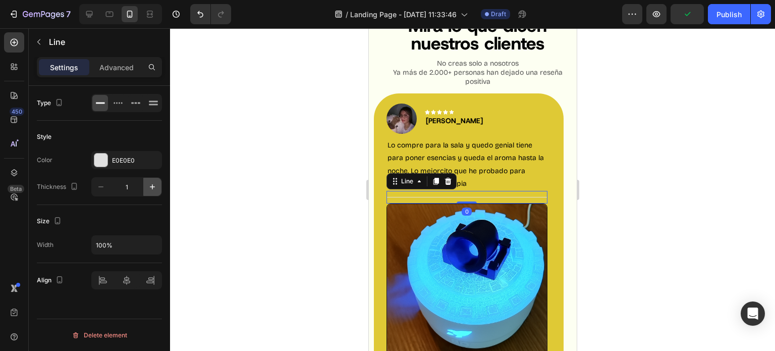
click at [158, 192] on button "button" at bounding box center [152, 187] width 18 height 18
type input "2"
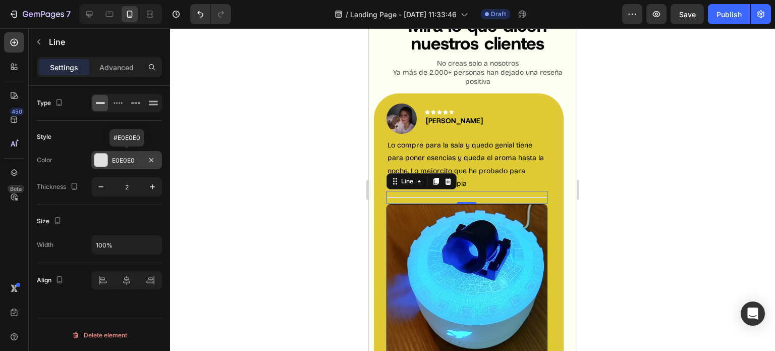
click at [105, 159] on div at bounding box center [100, 159] width 13 height 13
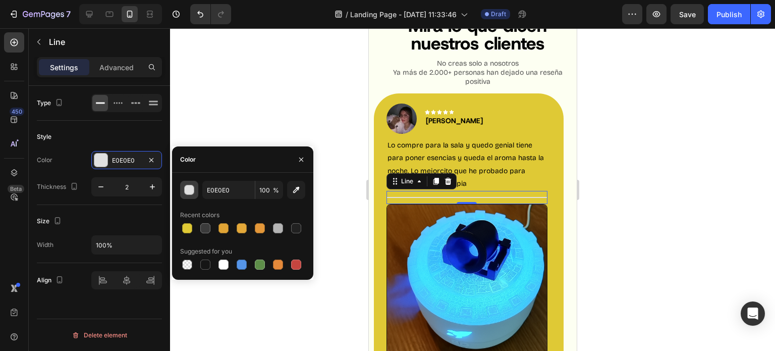
click at [194, 193] on div "button" at bounding box center [189, 190] width 10 height 10
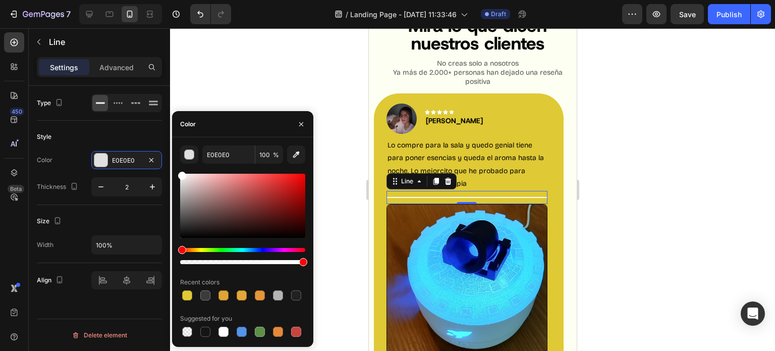
drag, startPoint x: 183, startPoint y: 179, endPoint x: 174, endPoint y: 159, distance: 22.3
click at [174, 159] on div "E0E0E0 100 % Recent colors Suggested for you" at bounding box center [242, 241] width 141 height 193
type input "FFFFFF"
click at [307, 124] on button "button" at bounding box center [301, 124] width 16 height 16
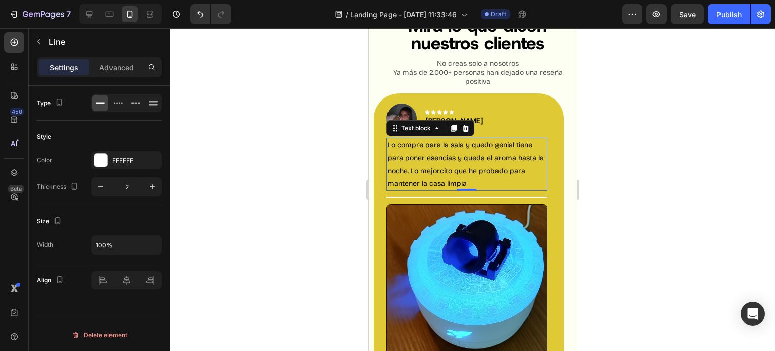
click at [499, 163] on p "Lo compre para la sala y quedo genial tiene para poner esencias y queda el arom…" at bounding box center [466, 164] width 159 height 51
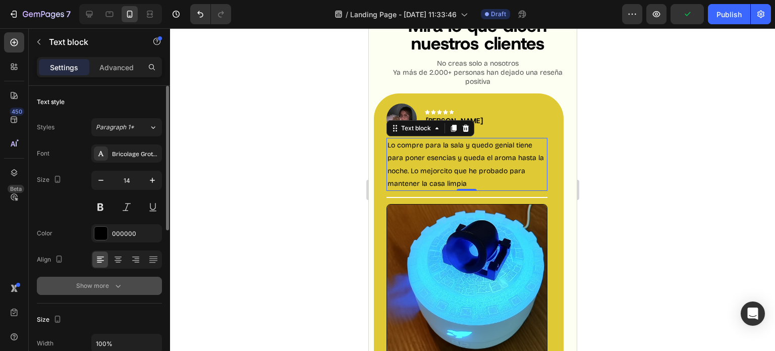
click at [108, 289] on div "Show more" at bounding box center [99, 285] width 47 height 10
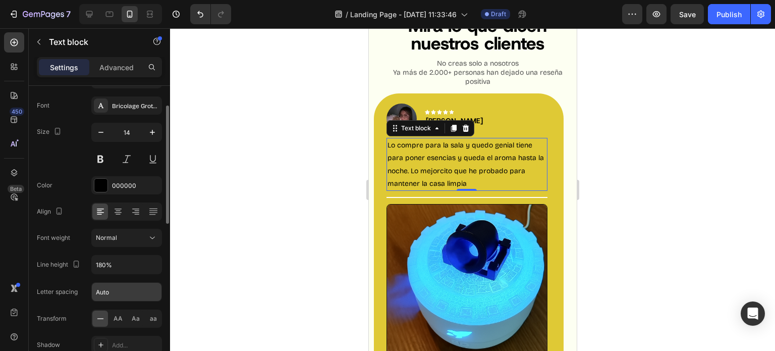
scroll to position [48, 0]
click at [151, 264] on icon "button" at bounding box center [152, 264] width 10 height 10
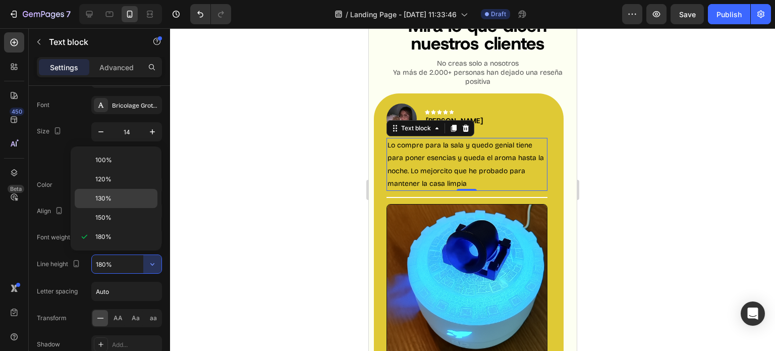
click at [115, 201] on p "130%" at bounding box center [124, 198] width 58 height 9
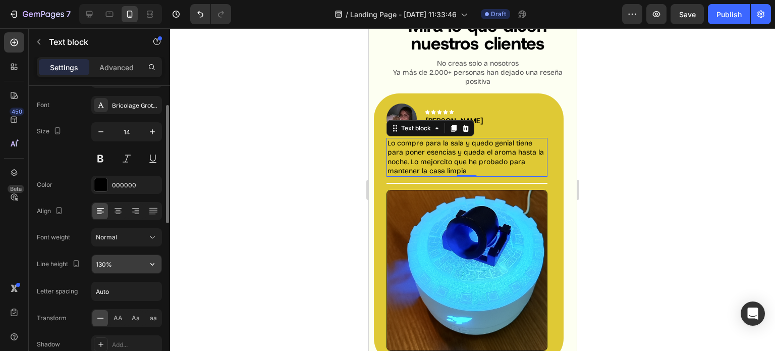
click at [152, 267] on icon "button" at bounding box center [152, 264] width 10 height 10
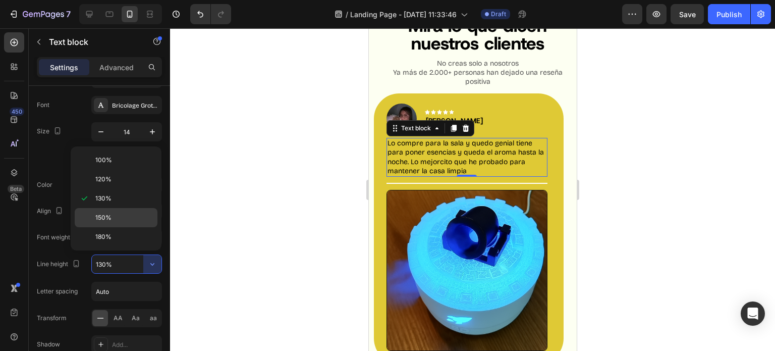
click at [122, 227] on div "150%" at bounding box center [116, 236] width 83 height 19
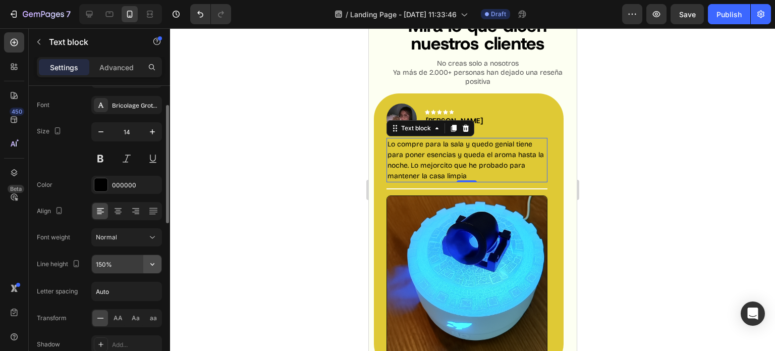
click at [147, 266] on icon "button" at bounding box center [152, 264] width 10 height 10
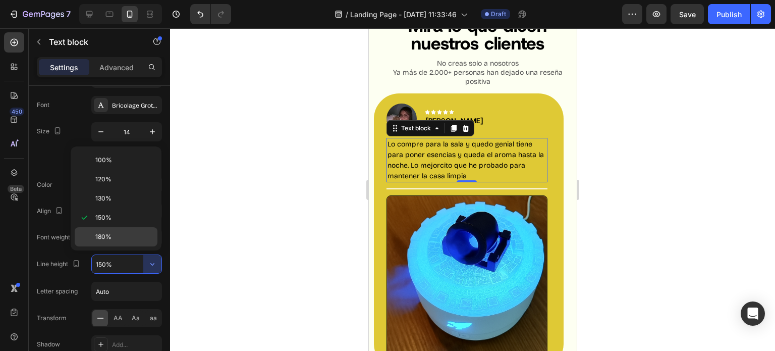
click at [108, 240] on span "180%" at bounding box center [103, 236] width 16 height 9
type input "180%"
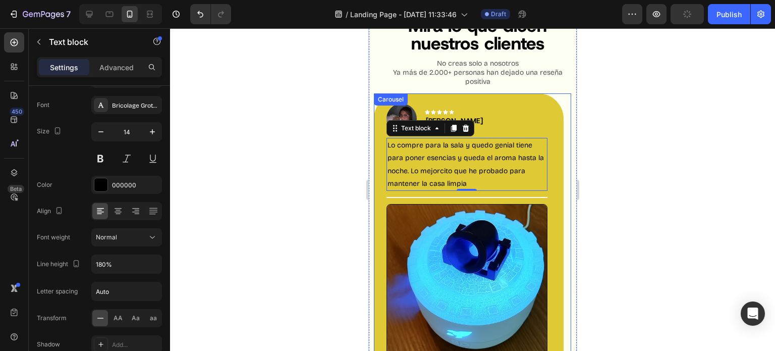
scroll to position [1454, 0]
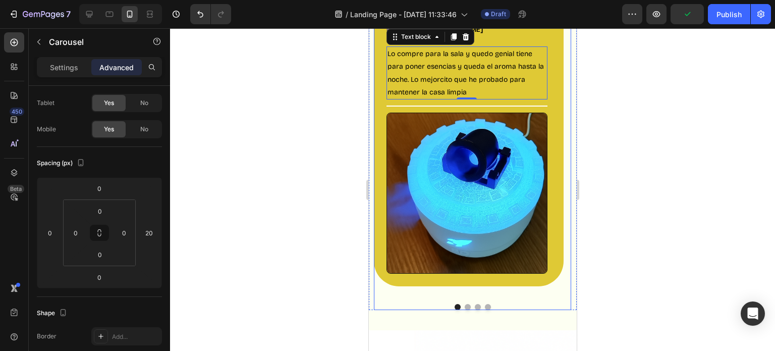
click at [465, 305] on div "Image Icon Icon Icon Icon Icon Row [PERSON_NAME] Text block Row Lo compre para …" at bounding box center [471, 156] width 197 height 308
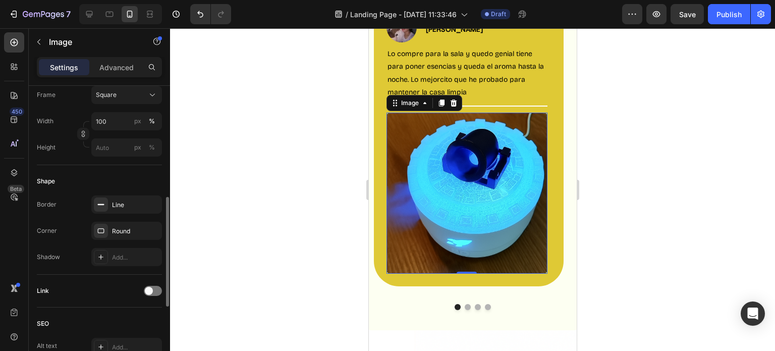
scroll to position [296, 0]
click at [151, 201] on icon "button" at bounding box center [151, 204] width 8 height 8
click at [673, 228] on div at bounding box center [472, 189] width 605 height 322
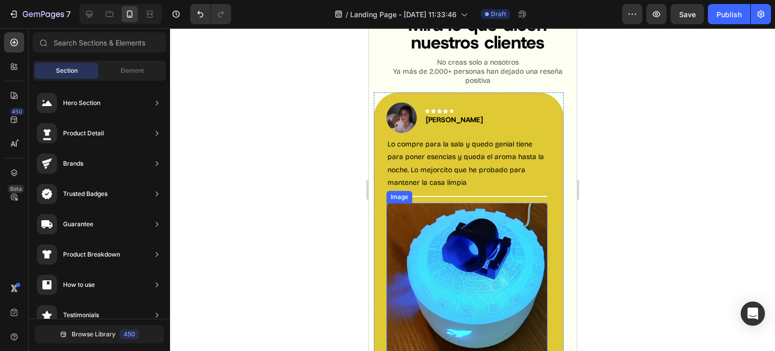
scroll to position [1505, 0]
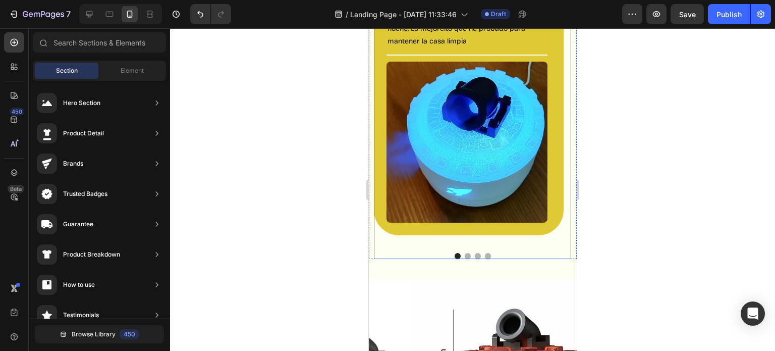
click at [557, 236] on div "Image Icon Icon Icon Icon Icon Row [PERSON_NAME] Text block Row Lo compre para …" at bounding box center [468, 98] width 190 height 294
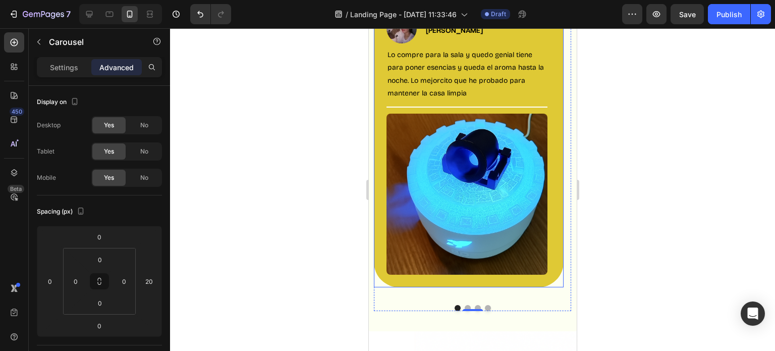
scroll to position [1455, 0]
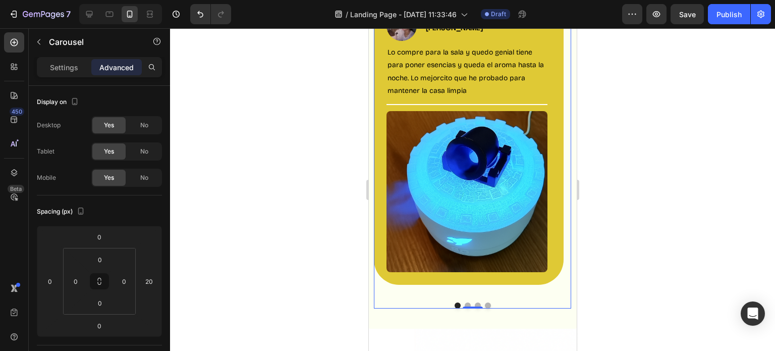
click at [464, 303] on button "Dot" at bounding box center [467, 305] width 6 height 6
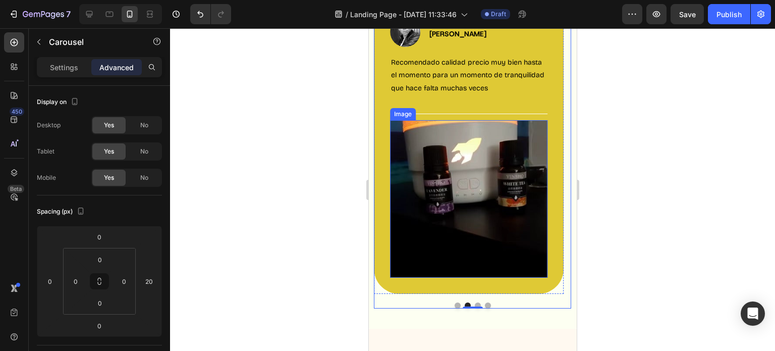
scroll to position [1339, 0]
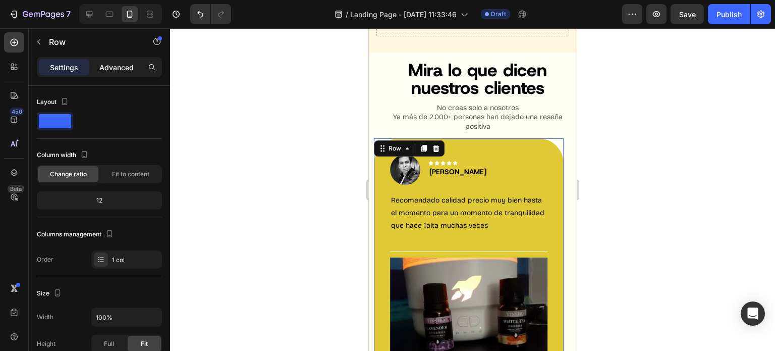
click at [107, 66] on p "Advanced" at bounding box center [116, 67] width 34 height 11
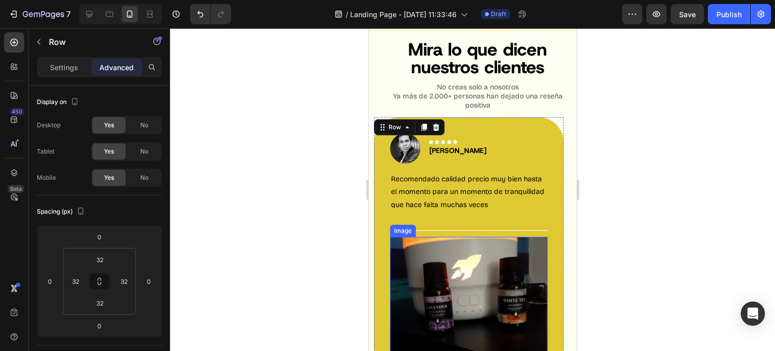
scroll to position [1530, 0]
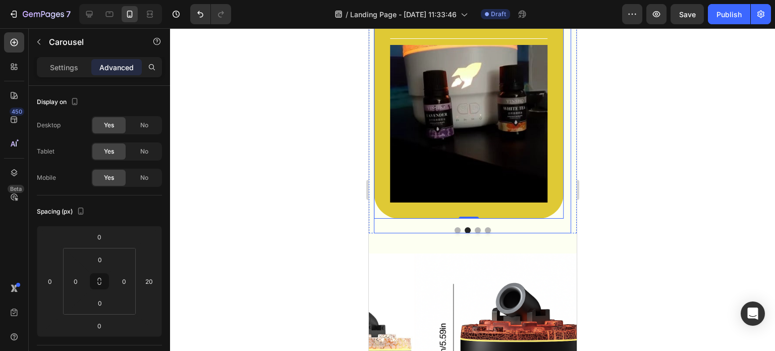
click at [454, 227] on button "Dot" at bounding box center [457, 230] width 6 height 6
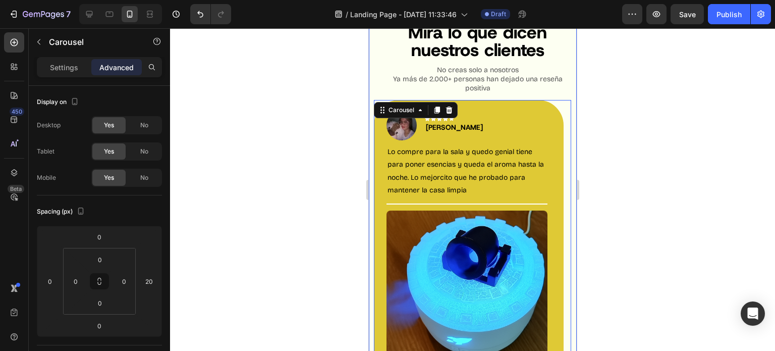
scroll to position [1357, 0]
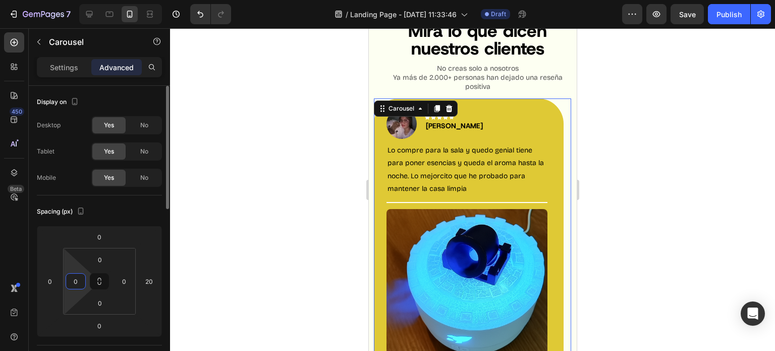
click at [79, 285] on input "0" at bounding box center [75, 280] width 15 height 15
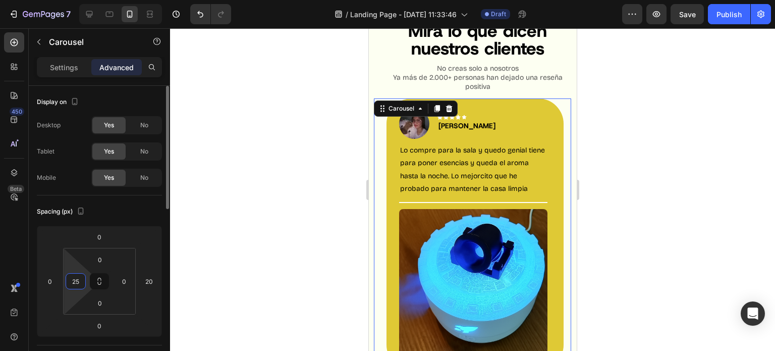
type input "2"
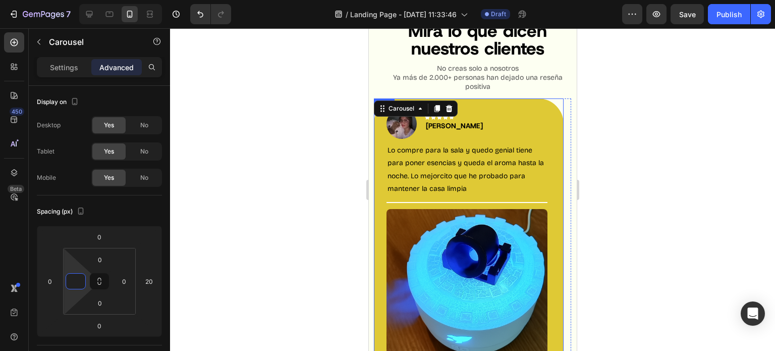
click at [599, 141] on div at bounding box center [472, 189] width 605 height 322
click at [549, 155] on div "Image Icon Icon Icon Icon Icon Row [PERSON_NAME] Text block Row Lo compre para …" at bounding box center [468, 240] width 190 height 284
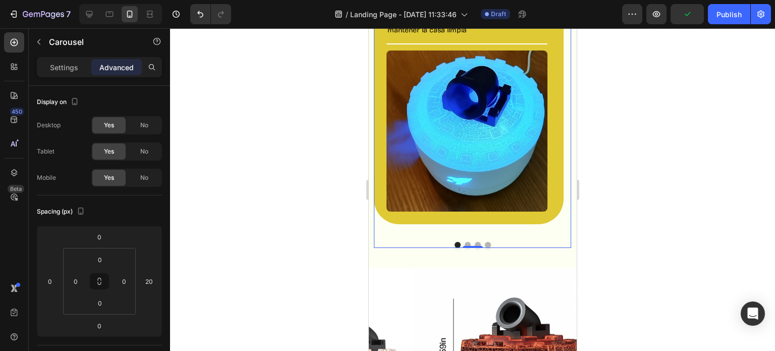
scroll to position [1515, 0]
click at [464, 243] on button "Dot" at bounding box center [467, 245] width 6 height 6
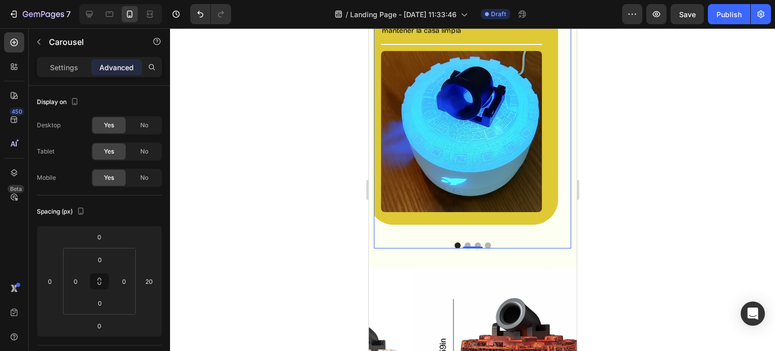
click at [464, 243] on button "Dot" at bounding box center [467, 245] width 6 height 6
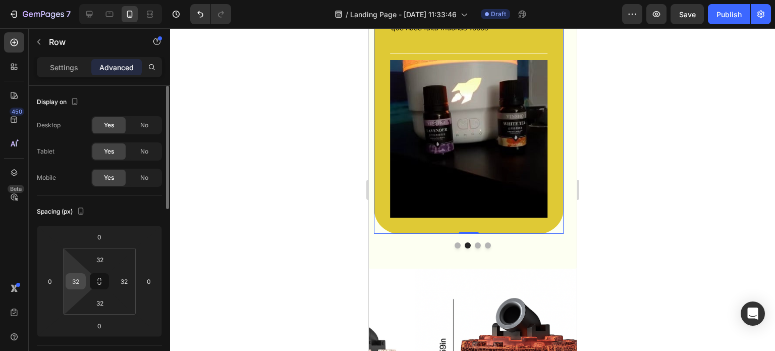
click at [76, 282] on input "32" at bounding box center [75, 280] width 15 height 15
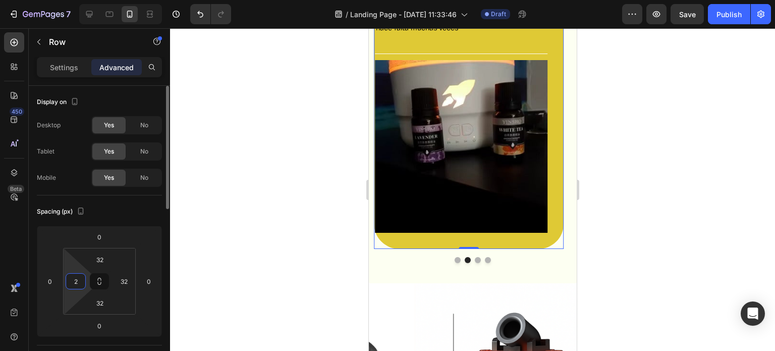
type input "25"
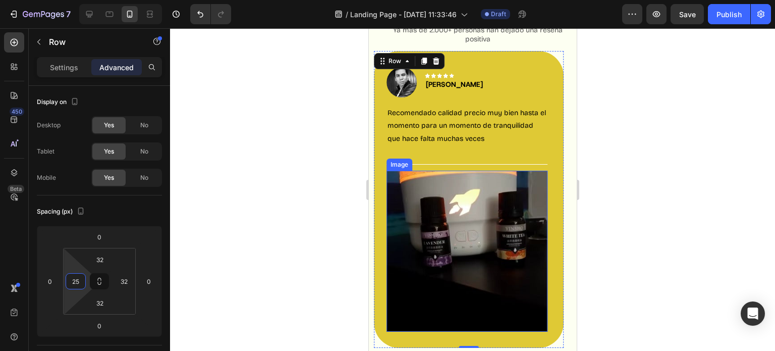
scroll to position [1356, 0]
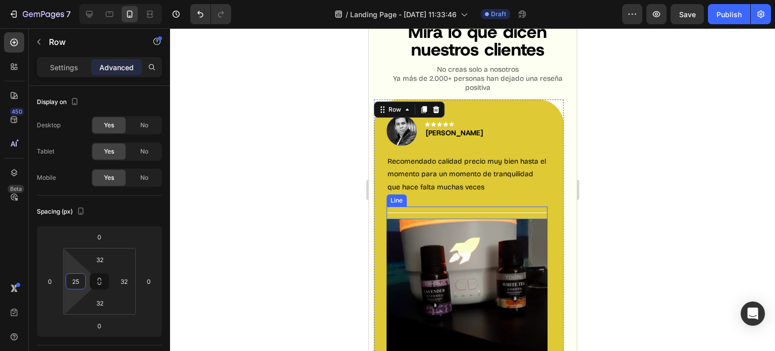
click at [445, 211] on div "Title Line" at bounding box center [466, 212] width 161 height 13
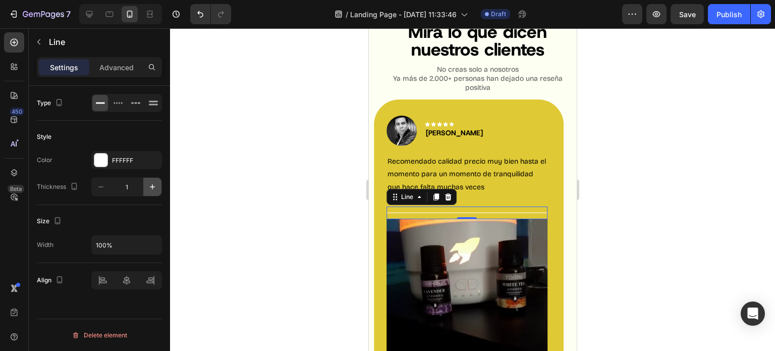
click at [154, 180] on button "button" at bounding box center [152, 187] width 18 height 18
type input "2"
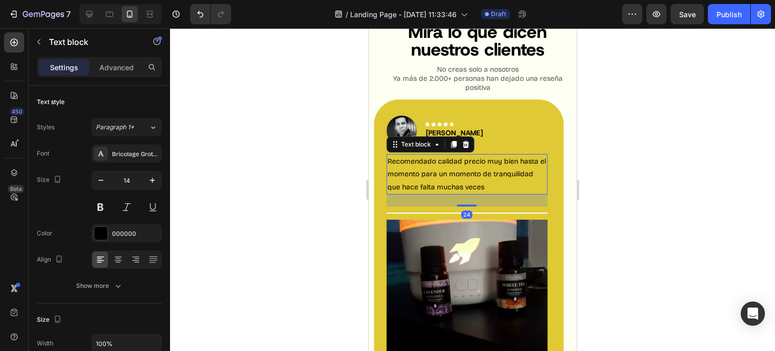
click at [470, 173] on p "Recomendado calidad precio muy bien hasta el momento para un momento de tranqui…" at bounding box center [466, 174] width 159 height 38
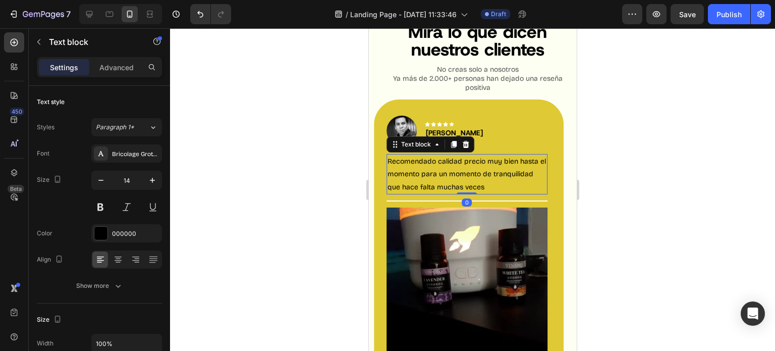
drag, startPoint x: 471, startPoint y: 205, endPoint x: 473, endPoint y: 188, distance: 17.3
click at [473, 188] on div "Recomendado calidad precio muy bien hasta el momento para un momento de tranqui…" at bounding box center [466, 174] width 161 height 40
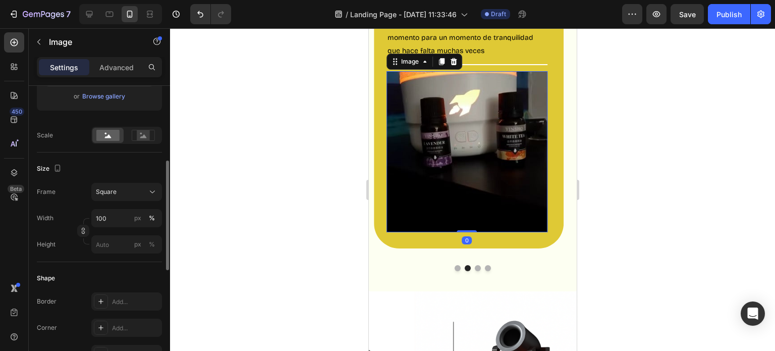
scroll to position [199, 0]
click at [105, 321] on div at bounding box center [101, 327] width 14 height 14
click at [277, 209] on div at bounding box center [472, 189] width 605 height 322
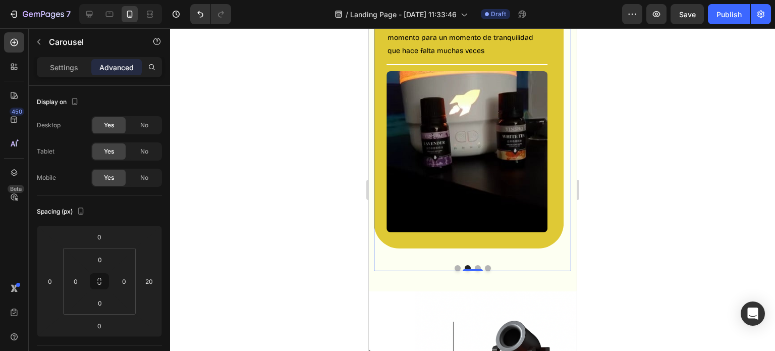
scroll to position [1439, 0]
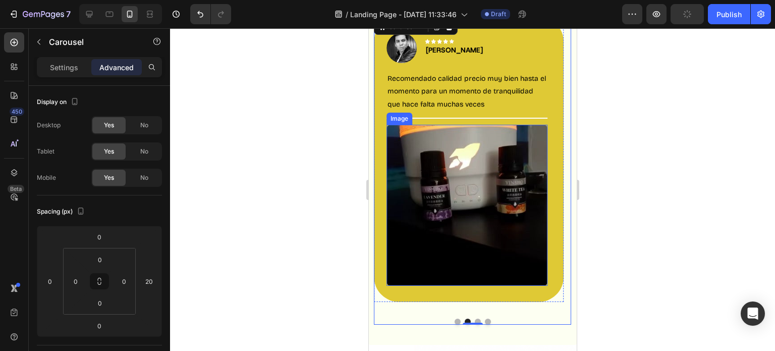
click at [493, 204] on img at bounding box center [466, 205] width 161 height 161
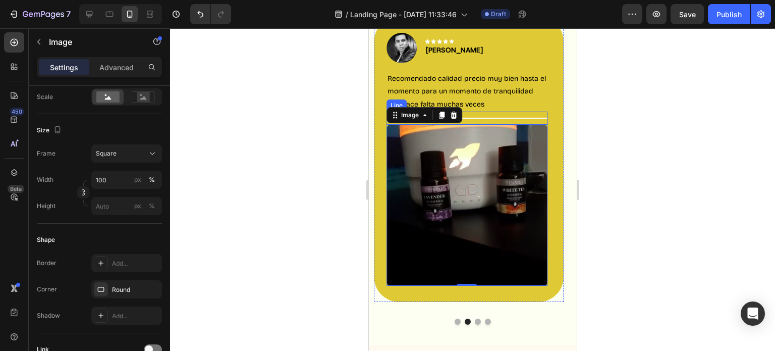
scroll to position [1384, 0]
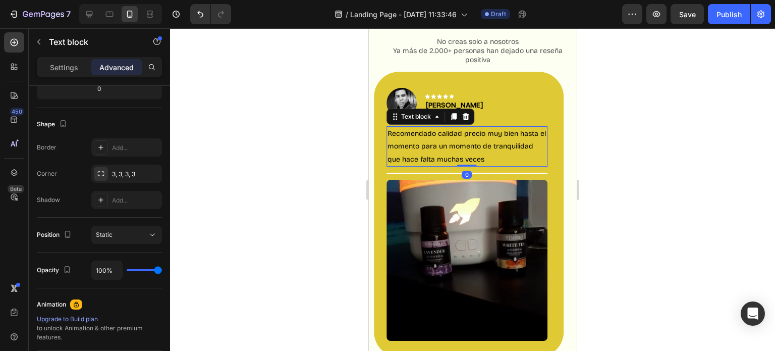
click at [491, 142] on p "Recomendado calidad precio muy bien hasta el momento para un momento de tranqui…" at bounding box center [466, 146] width 159 height 38
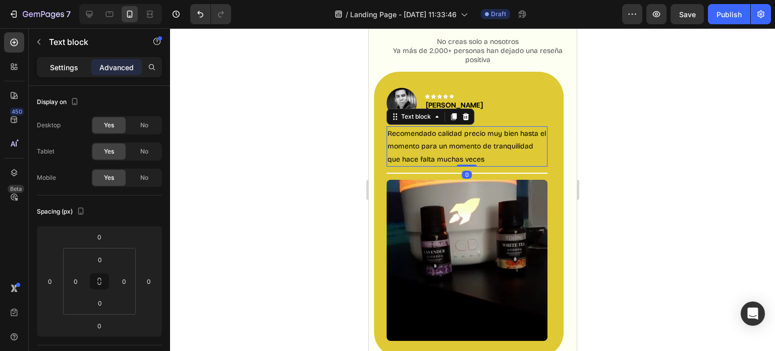
click at [69, 60] on div "Settings" at bounding box center [64, 67] width 50 height 16
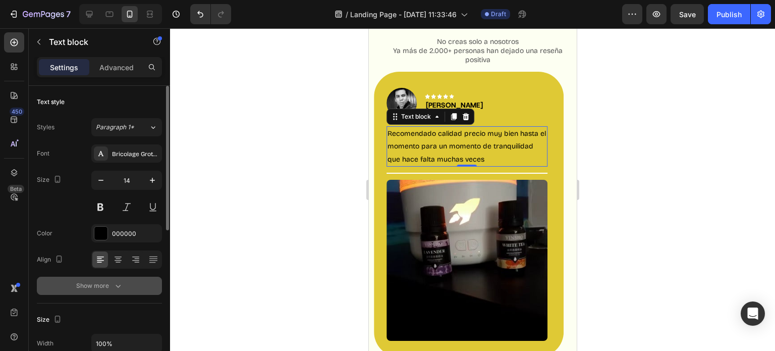
click at [106, 279] on button "Show more" at bounding box center [99, 285] width 125 height 18
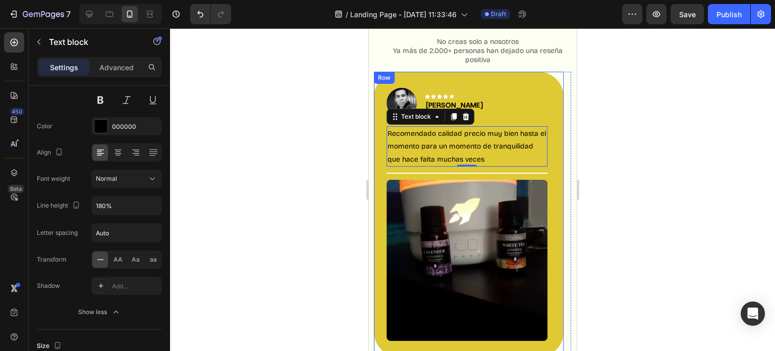
scroll to position [1471, 0]
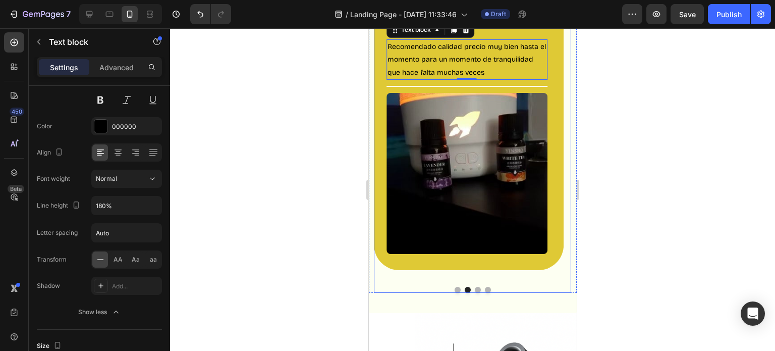
click at [455, 288] on button "Dot" at bounding box center [457, 290] width 6 height 6
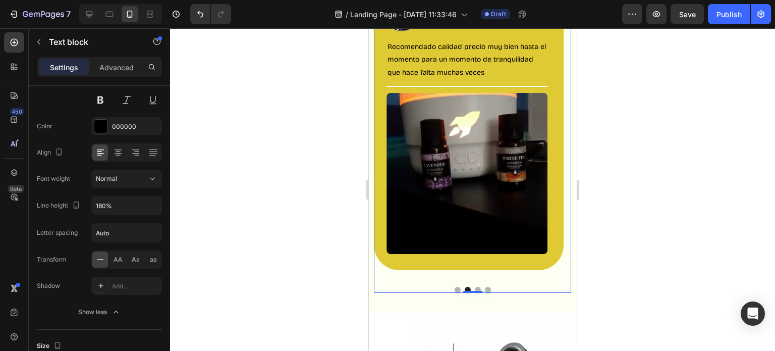
click at [455, 288] on button "Dot" at bounding box center [457, 290] width 6 height 6
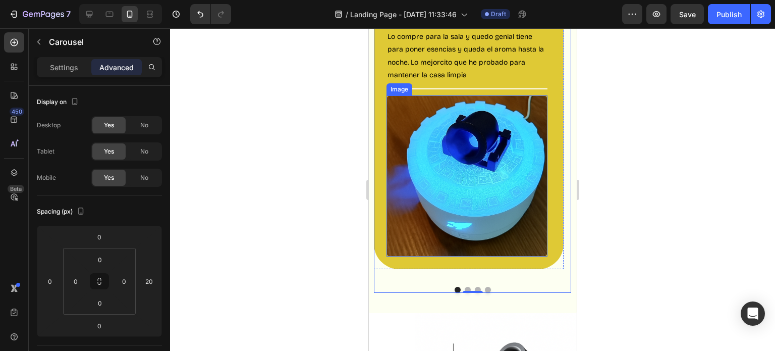
scroll to position [1458, 0]
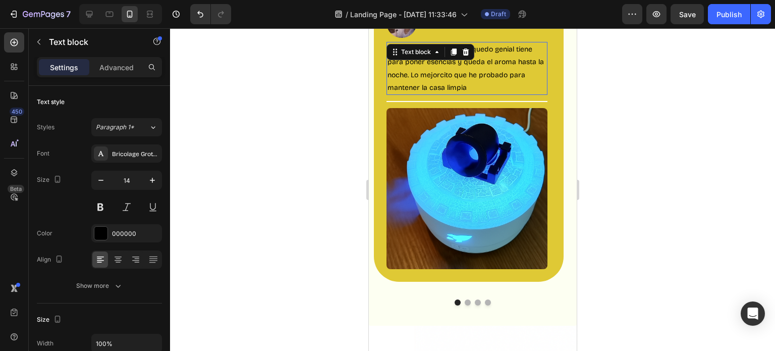
click at [468, 82] on p "Lo compre para la sala y quedo genial tiene para poner esencias y queda el arom…" at bounding box center [466, 68] width 159 height 51
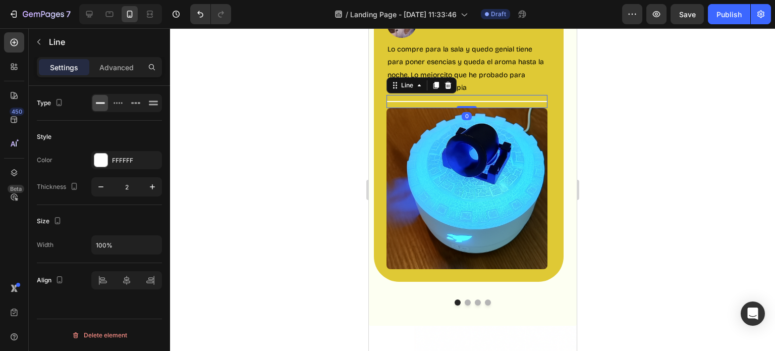
click at [469, 100] on div "Title Line 0" at bounding box center [466, 101] width 161 height 13
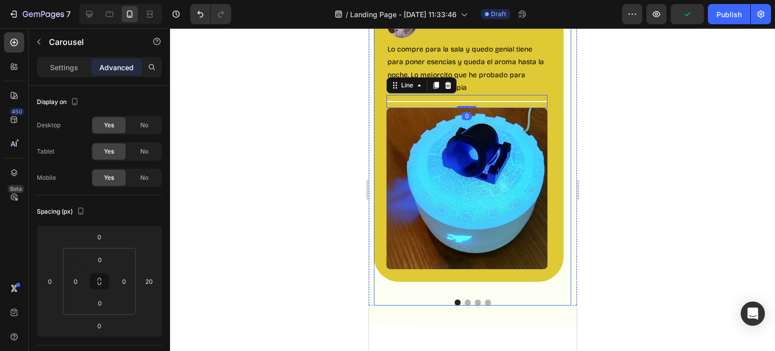
click at [474, 301] on button "Dot" at bounding box center [477, 302] width 6 height 6
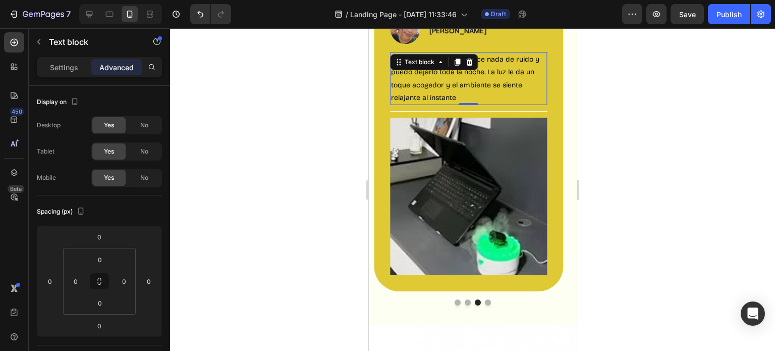
drag, startPoint x: 475, startPoint y: 102, endPoint x: 473, endPoint y: 94, distance: 7.8
click at [473, 94] on div "Me encanta porque no hace nada de ruido y puedo dejarlo toda la noche. La [PERS…" at bounding box center [467, 78] width 157 height 53
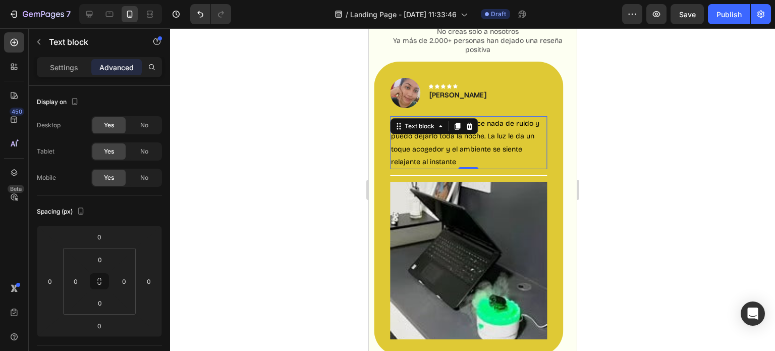
scroll to position [1392, 0]
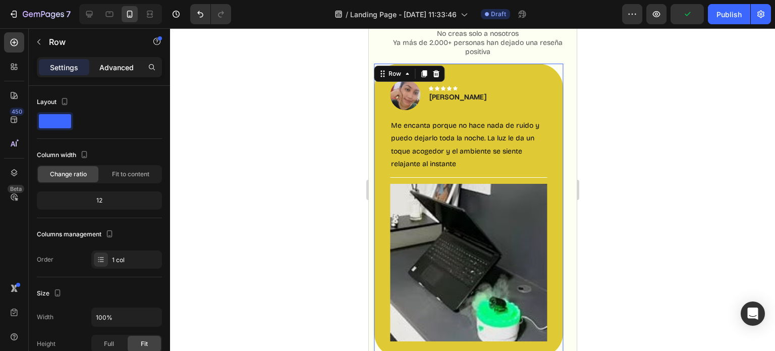
click at [123, 68] on p "Advanced" at bounding box center [116, 67] width 34 height 11
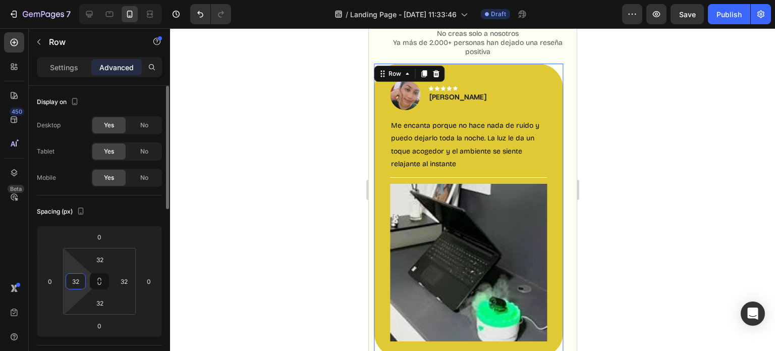
click at [80, 280] on input "32" at bounding box center [75, 280] width 15 height 15
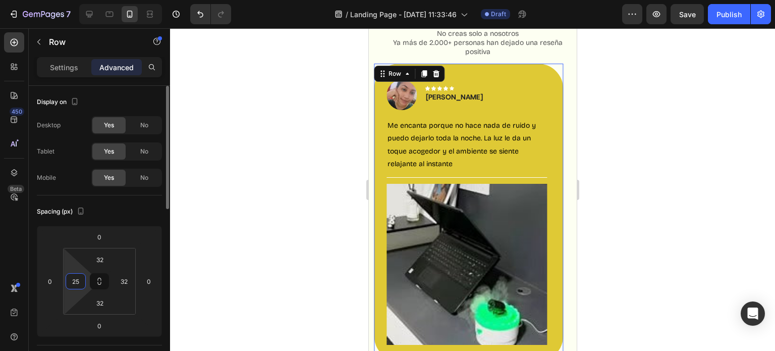
type input "2"
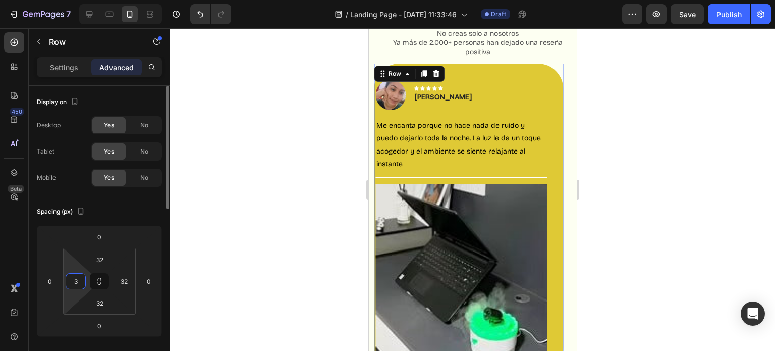
type input "32"
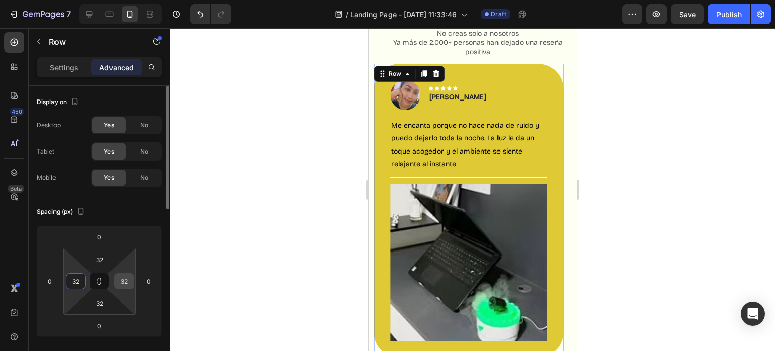
click at [129, 278] on input "32" at bounding box center [124, 280] width 15 height 15
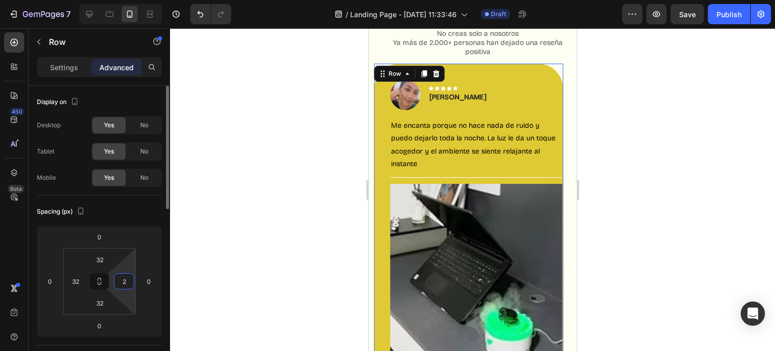
type input "25"
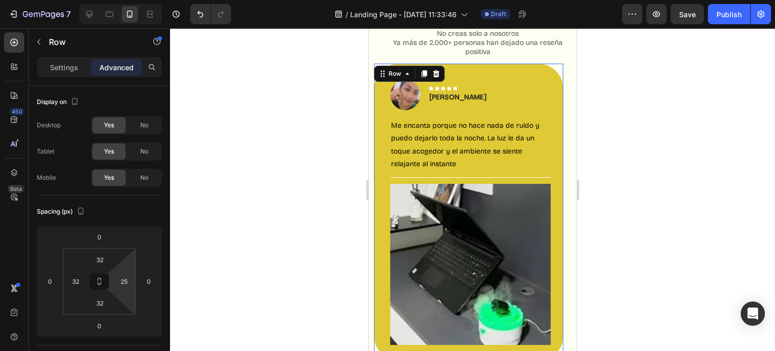
click at [663, 207] on div at bounding box center [472, 189] width 605 height 322
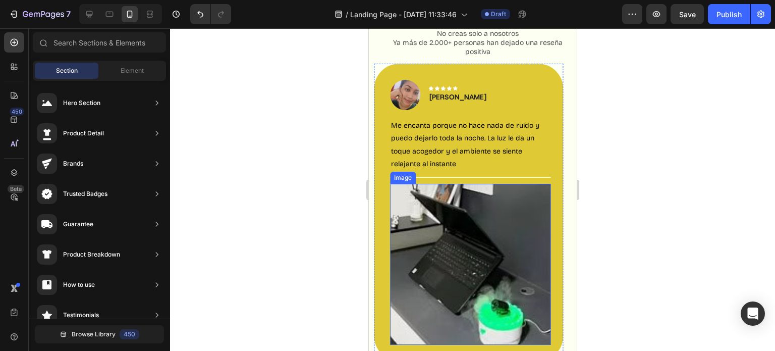
scroll to position [1524, 0]
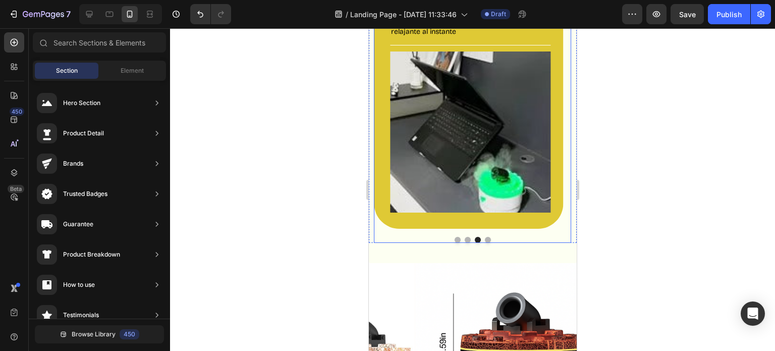
click at [464, 239] on button "Dot" at bounding box center [467, 240] width 6 height 6
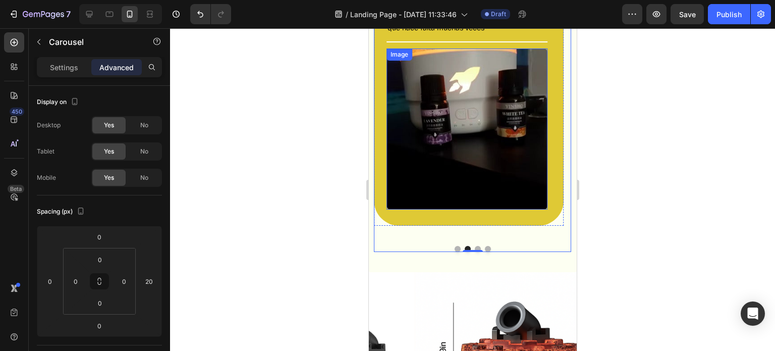
scroll to position [1516, 0]
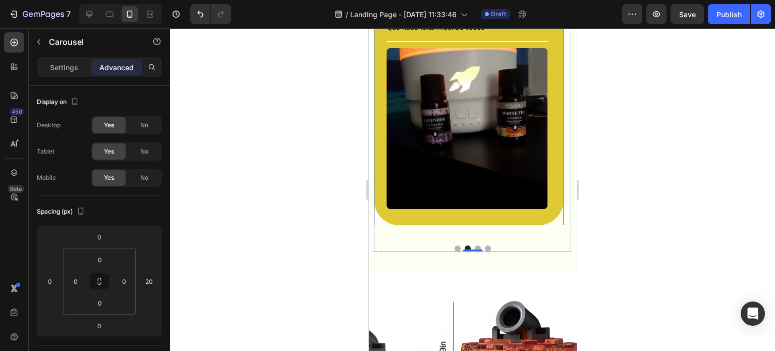
click at [535, 221] on div "Image Icon Icon Icon Icon Icon Row [PERSON_NAME] Text block Row Recomendado cal…" at bounding box center [468, 82] width 190 height 285
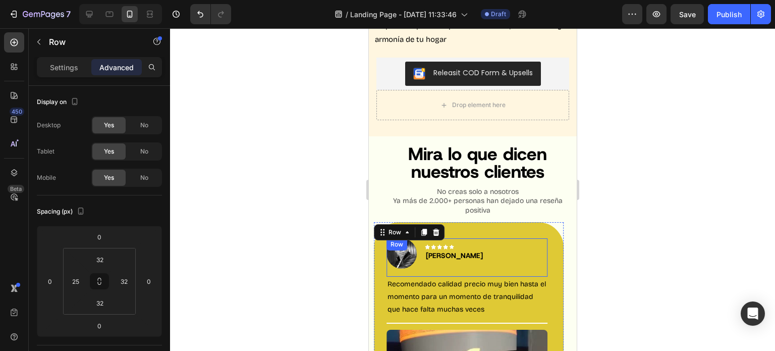
scroll to position [1247, 0]
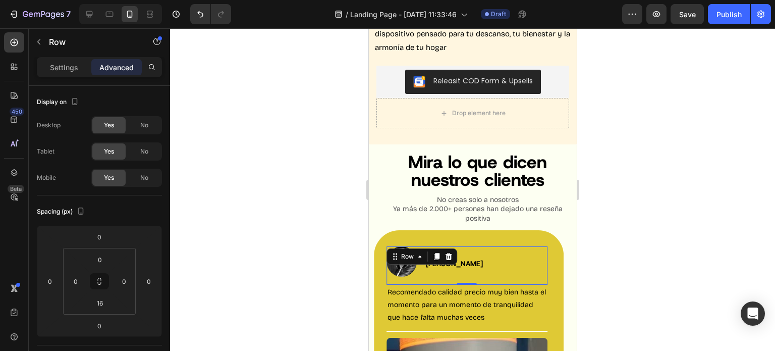
drag, startPoint x: 461, startPoint y: 262, endPoint x: 453, endPoint y: 234, distance: 29.2
click at [453, 246] on div "Image Icon Icon Icon Icon Icon Row [PERSON_NAME] Text block Row 0" at bounding box center [466, 265] width 161 height 38
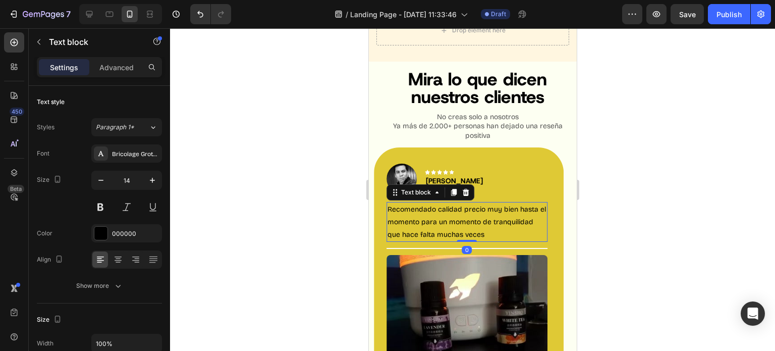
scroll to position [1429, 0]
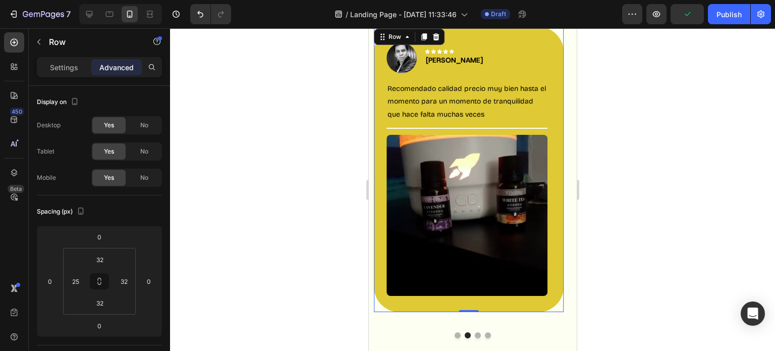
click at [117, 70] on p "Advanced" at bounding box center [116, 67] width 34 height 11
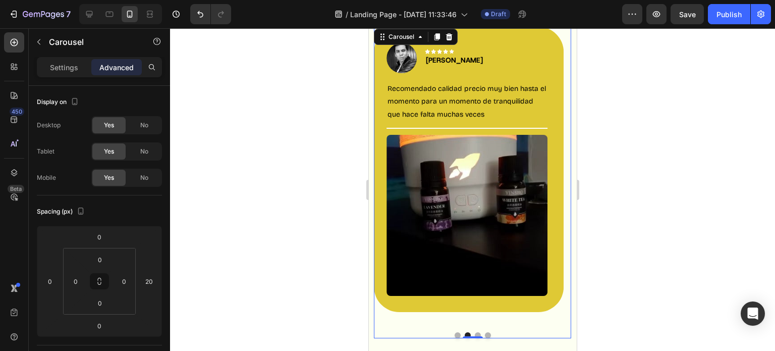
click at [454, 335] on button "Dot" at bounding box center [457, 335] width 6 height 6
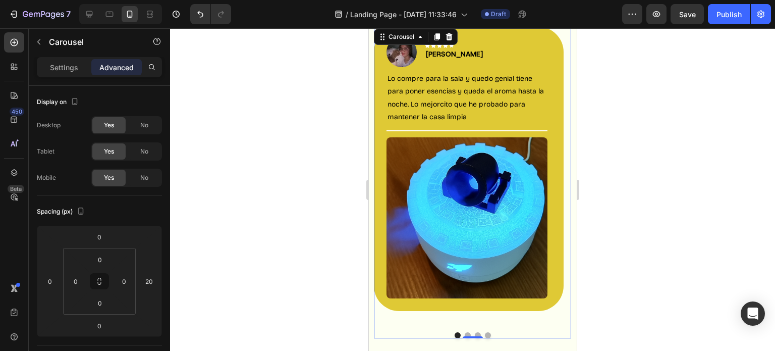
click at [474, 332] on button "Dot" at bounding box center [477, 335] width 6 height 6
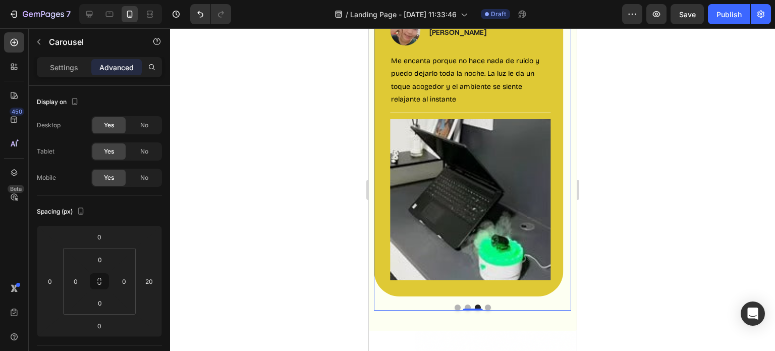
scroll to position [1453, 0]
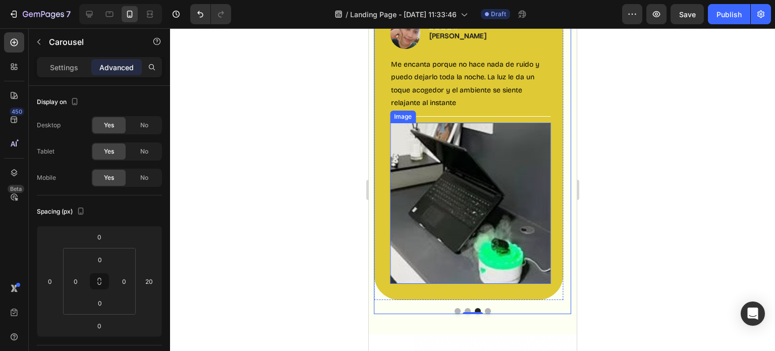
click at [464, 211] on img at bounding box center [469, 203] width 161 height 161
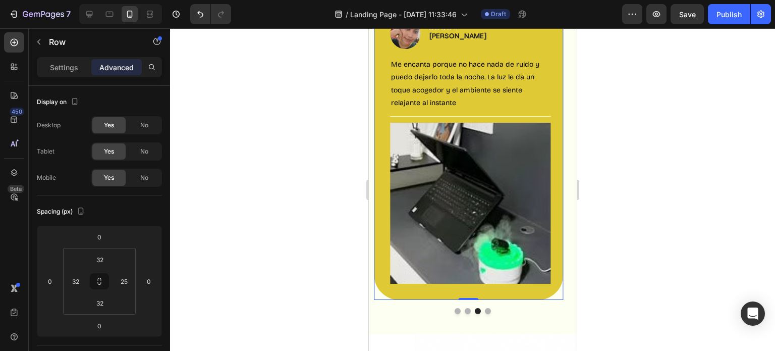
click at [380, 271] on div "Image Icon Icon Icon Icon Icon Row [PERSON_NAME] Text block Row Me encanta porq…" at bounding box center [468, 151] width 190 height 297
click at [81, 280] on input "32" at bounding box center [75, 280] width 15 height 15
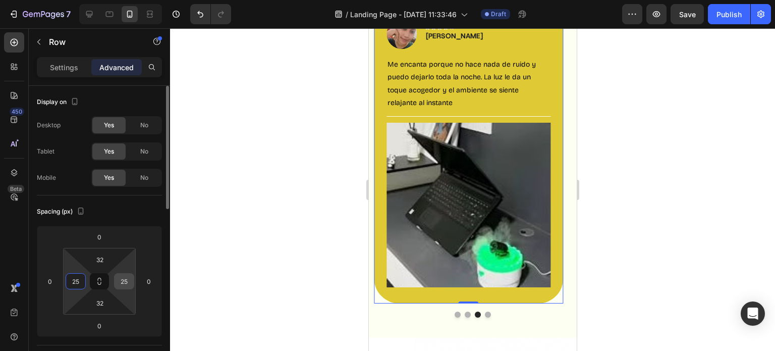
type input "25"
click at [131, 283] on input "25" at bounding box center [124, 280] width 15 height 15
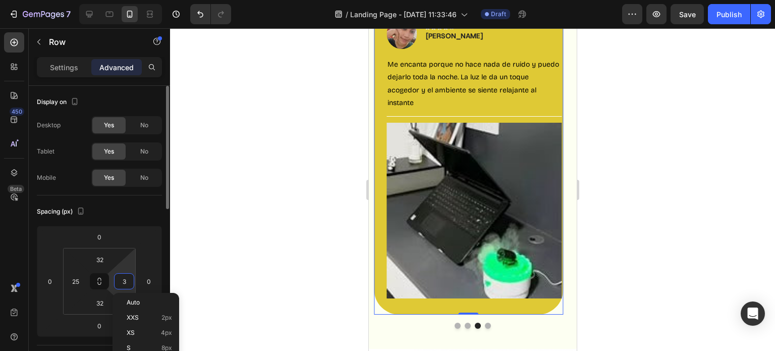
type input "32"
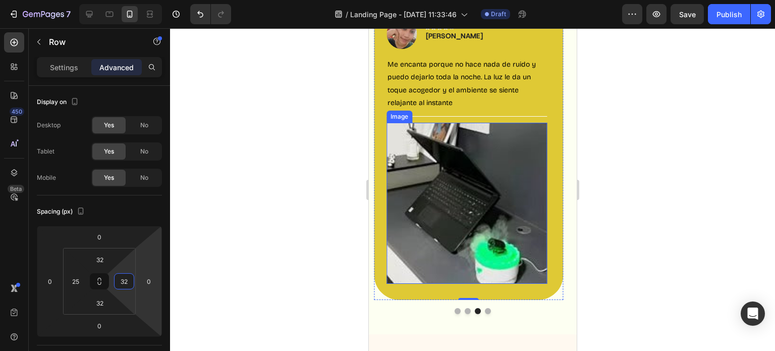
scroll to position [1368, 0]
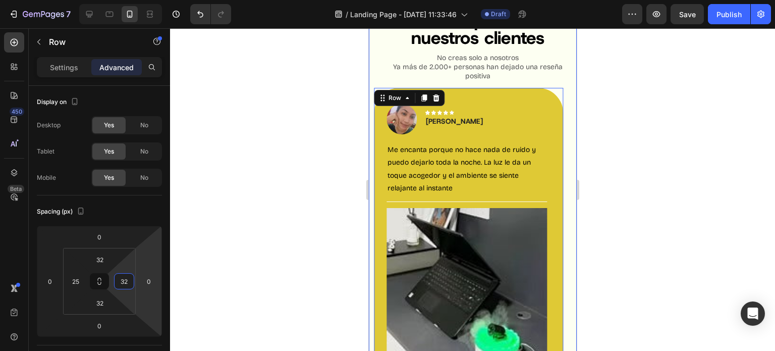
click at [561, 85] on div "Mira lo que dicen nuestros clientes Heading No creas solo a nosotros Ya más de …" at bounding box center [476, 204] width 197 height 389
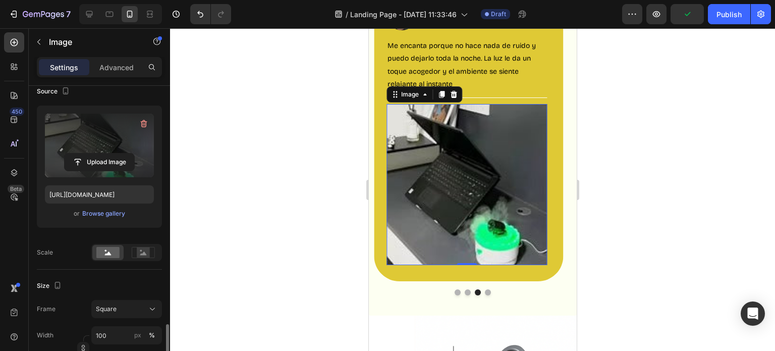
scroll to position [237, 0]
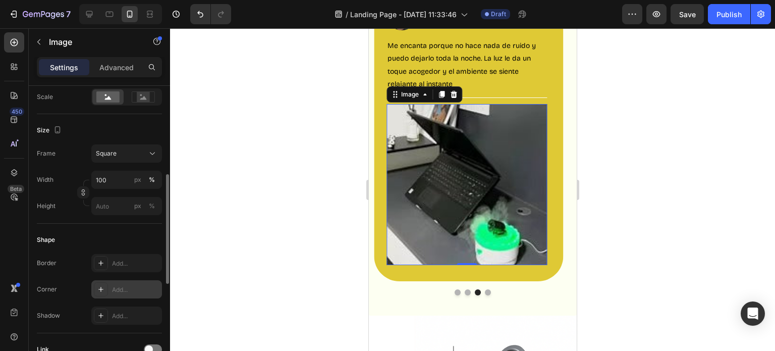
click at [103, 292] on icon at bounding box center [101, 289] width 8 height 8
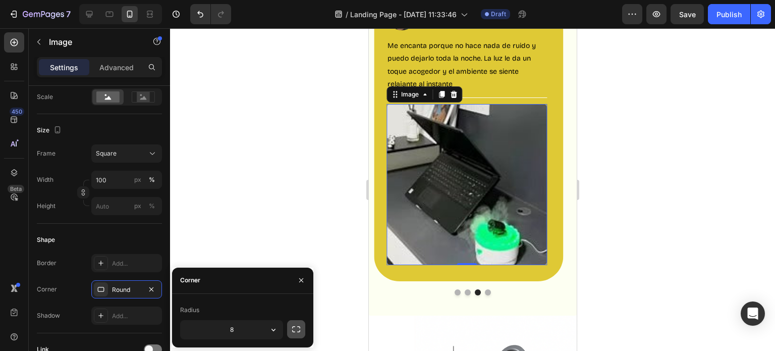
click at [301, 329] on button "button" at bounding box center [296, 329] width 18 height 18
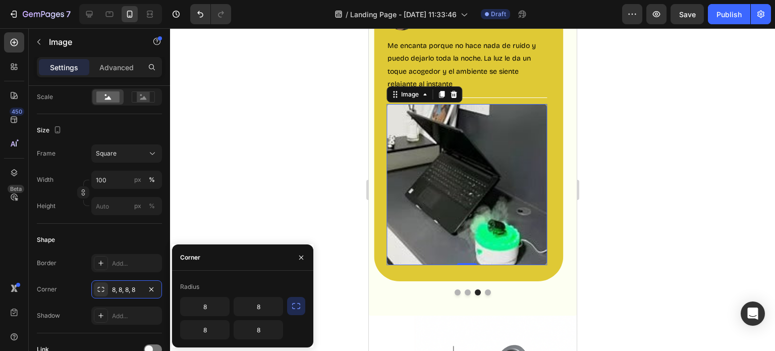
click at [303, 306] on button "button" at bounding box center [296, 306] width 18 height 18
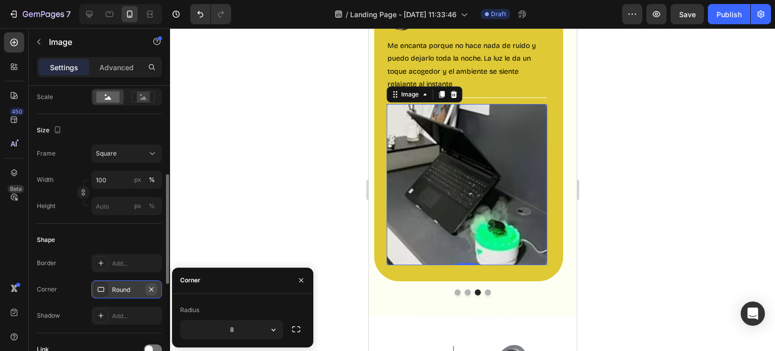
click at [154, 288] on icon "button" at bounding box center [151, 289] width 8 height 8
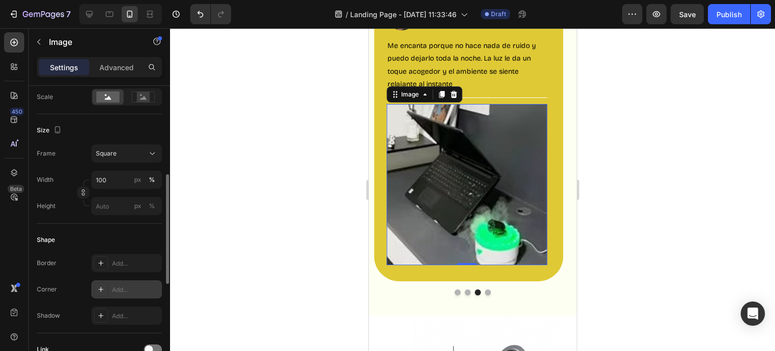
click at [145, 290] on div "Add..." at bounding box center [135, 289] width 47 height 9
type input "8"
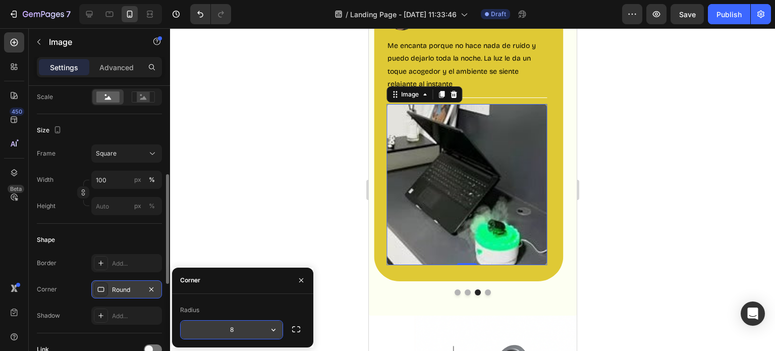
click at [275, 330] on icon "button" at bounding box center [273, 329] width 10 height 10
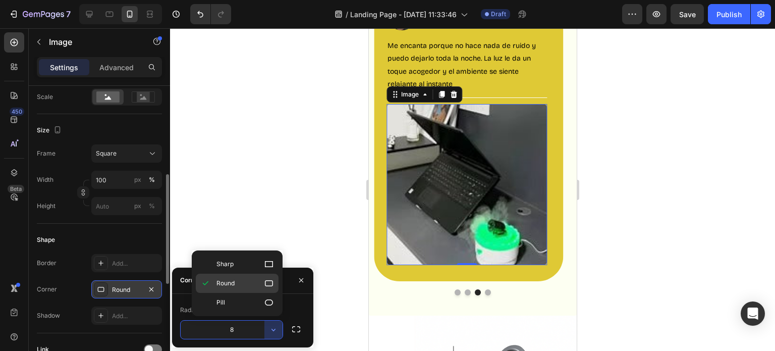
click at [269, 285] on icon at bounding box center [269, 283] width 8 height 6
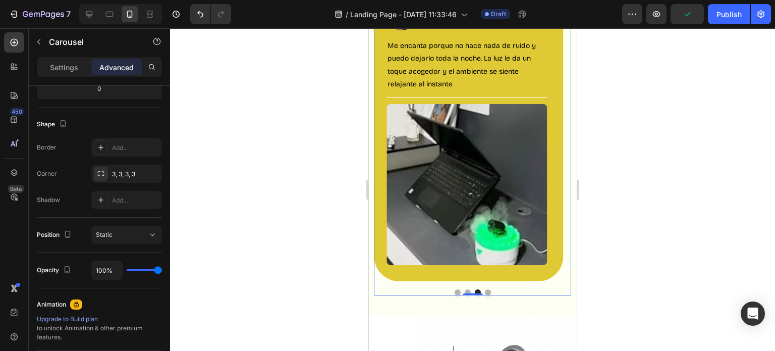
scroll to position [0, 0]
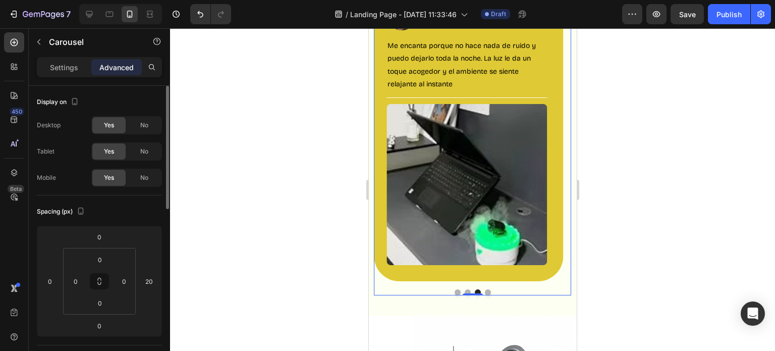
click at [484, 291] on button "Dot" at bounding box center [487, 292] width 6 height 6
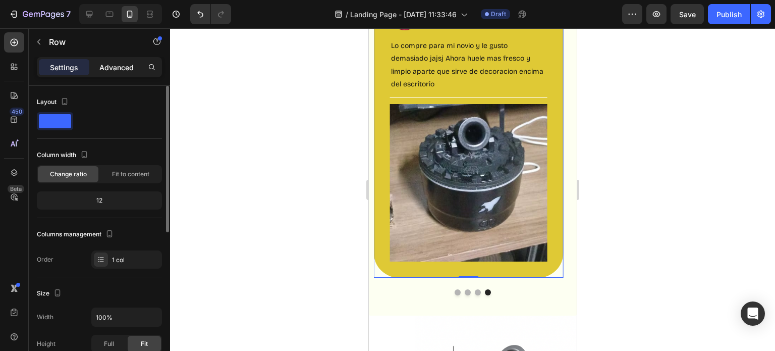
click at [119, 64] on p "Advanced" at bounding box center [116, 67] width 34 height 11
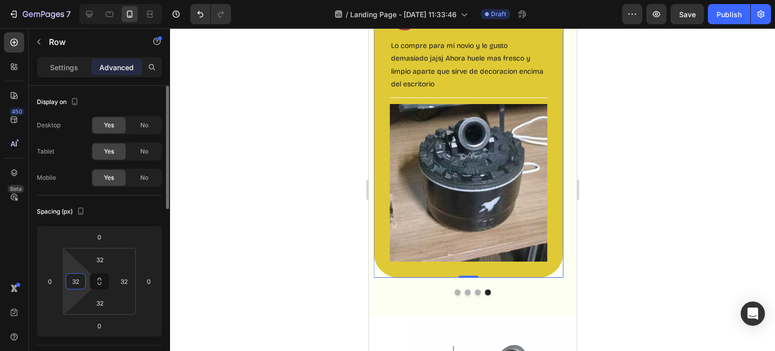
click at [75, 276] on input "32" at bounding box center [75, 280] width 15 height 15
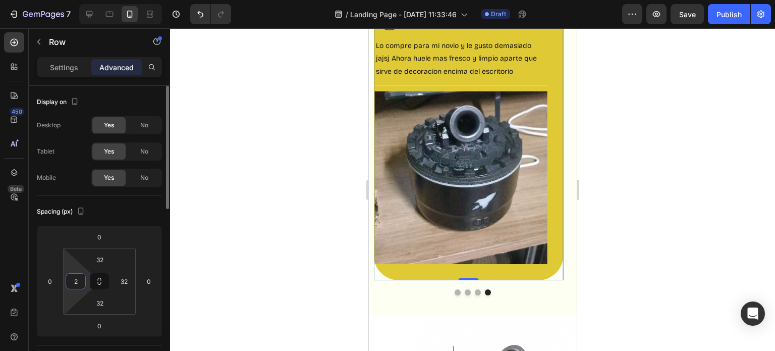
type input "25"
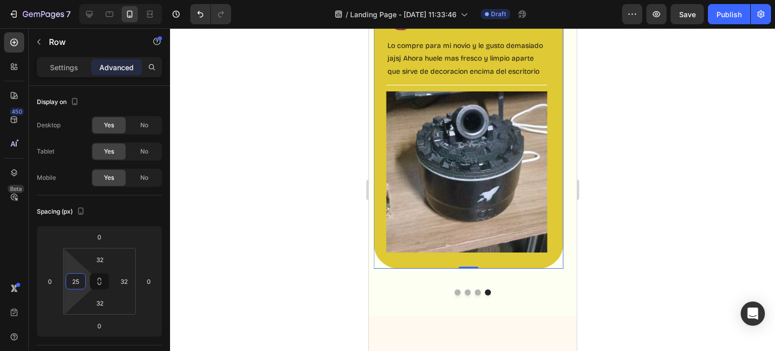
scroll to position [1371, 0]
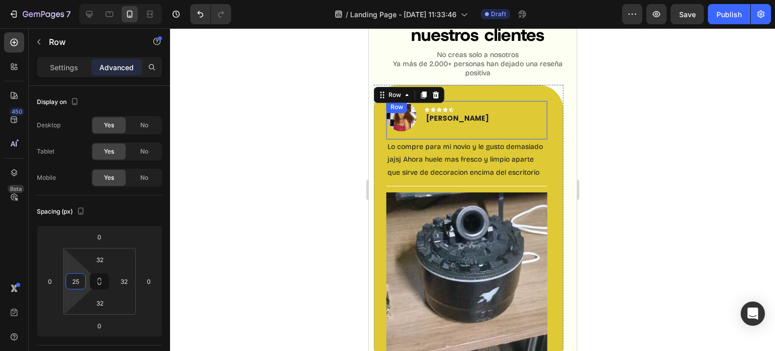
click at [470, 122] on div "Image Icon Icon Icon Icon Icon Row [PERSON_NAME] Text block Row" at bounding box center [466, 120] width 161 height 38
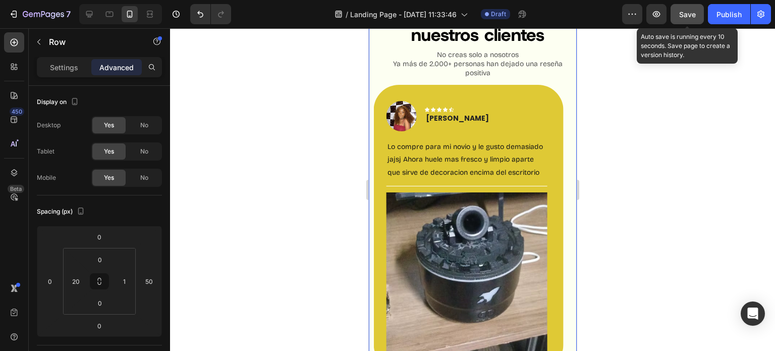
click at [687, 8] on button "Save" at bounding box center [686, 14] width 33 height 20
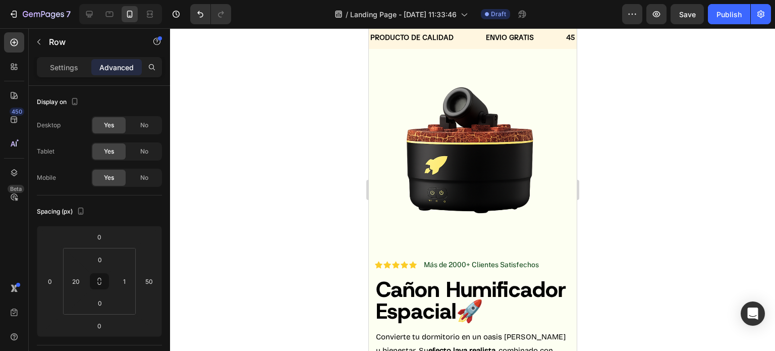
scroll to position [0, 0]
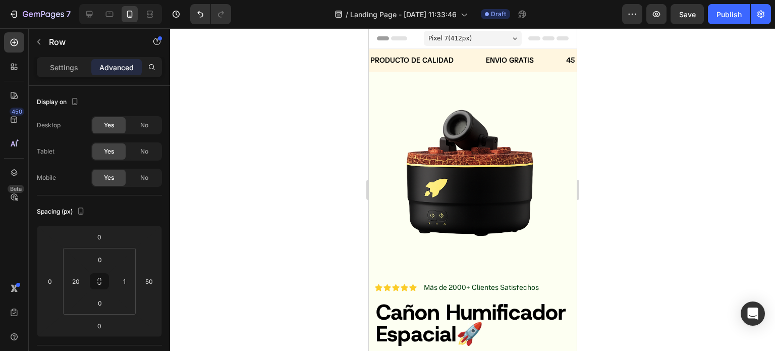
click at [489, 38] on div "Pixel 7 ( 412 px)" at bounding box center [472, 38] width 98 height 15
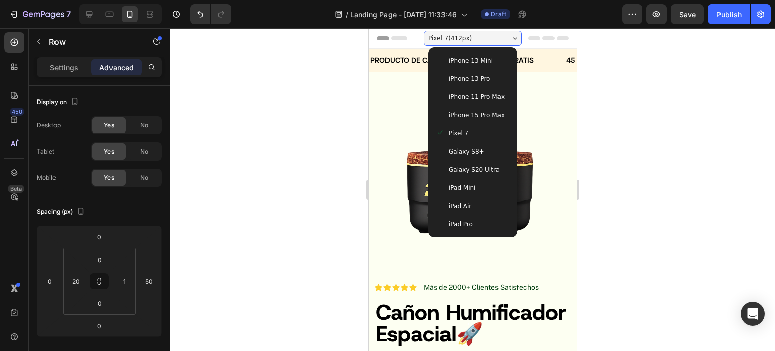
click at [488, 177] on div "Galaxy S20 Ultra" at bounding box center [472, 169] width 81 height 18
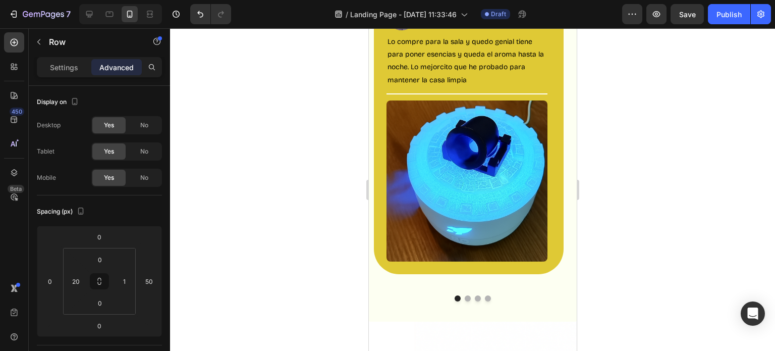
scroll to position [1612, 0]
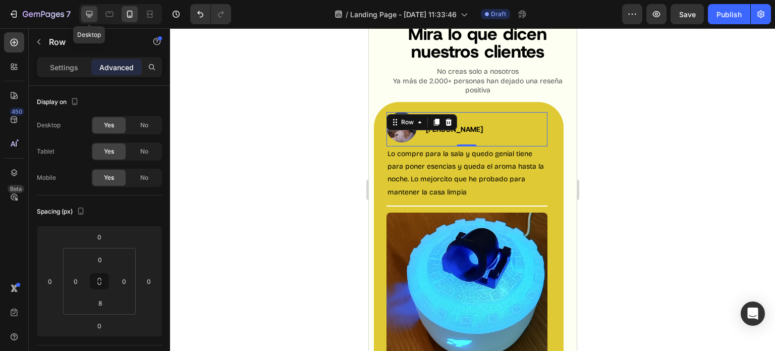
click at [87, 14] on icon at bounding box center [89, 14] width 7 height 7
type input "16"
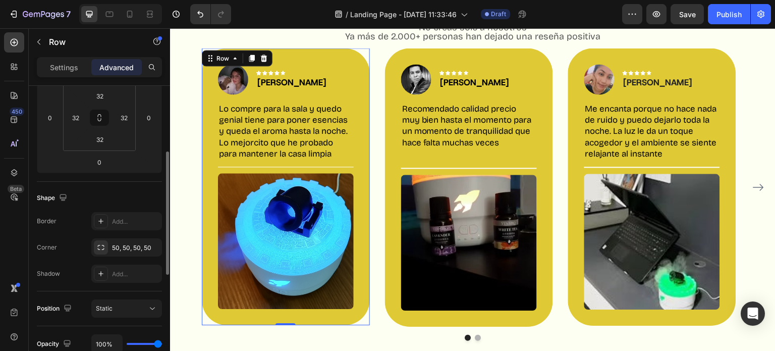
scroll to position [163, 0]
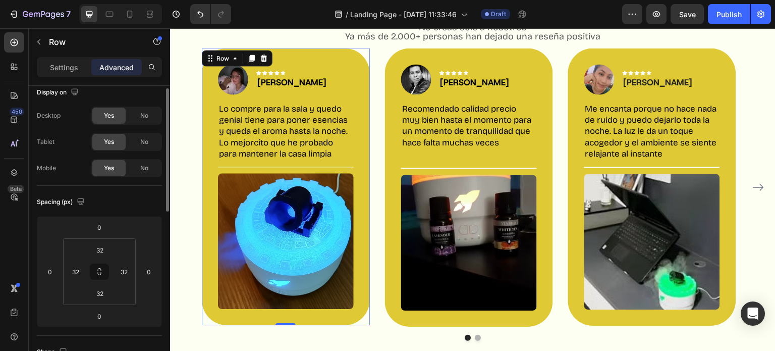
scroll to position [9, 0]
click at [80, 62] on div "Settings" at bounding box center [64, 67] width 50 height 16
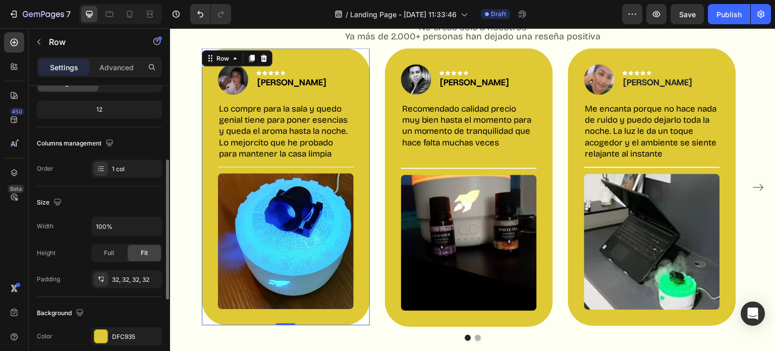
scroll to position [130, 0]
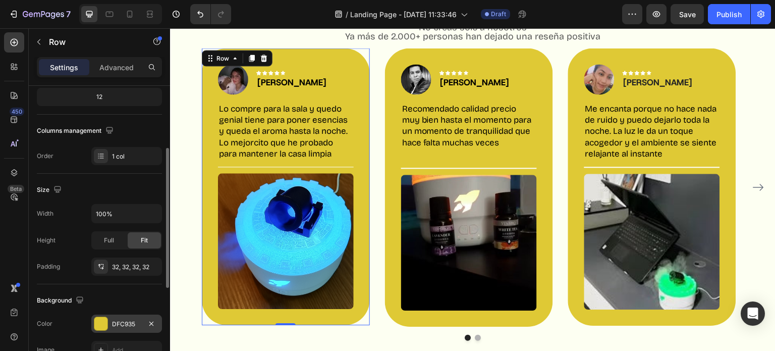
click at [103, 318] on div at bounding box center [100, 323] width 13 height 13
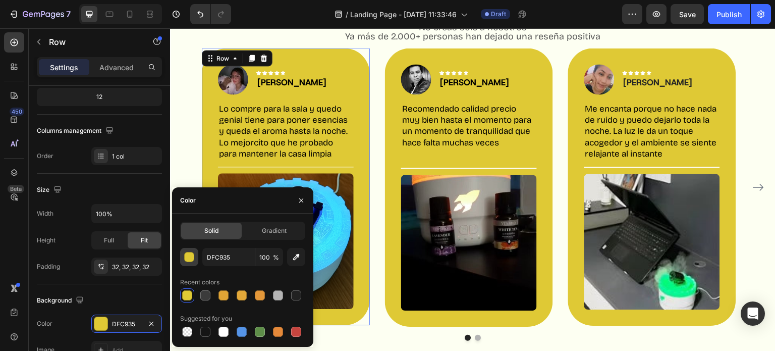
click at [191, 260] on div "button" at bounding box center [190, 257] width 10 height 10
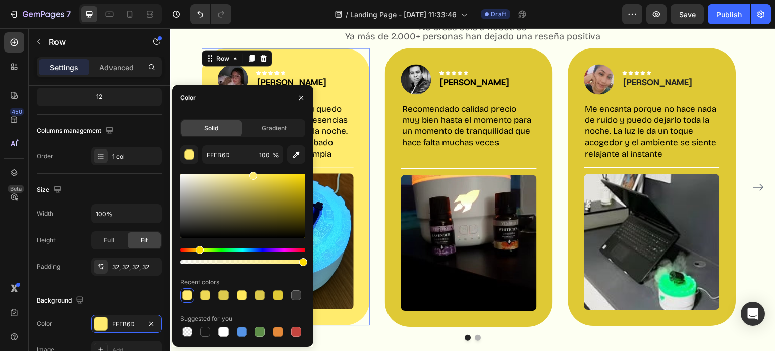
drag, startPoint x: 277, startPoint y: 183, endPoint x: 252, endPoint y: 174, distance: 27.5
click at [252, 174] on div at bounding box center [253, 176] width 8 height 8
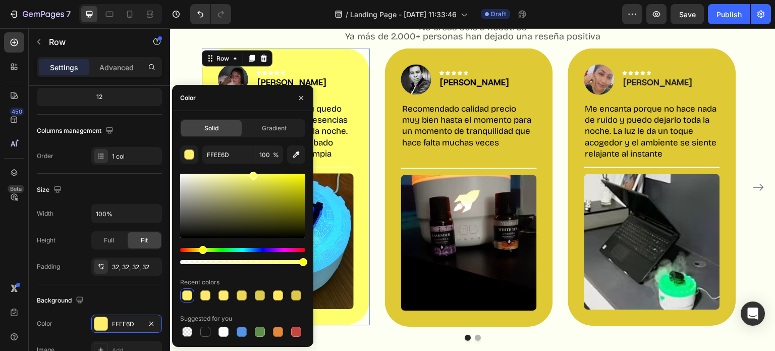
click at [200, 253] on div "Hue" at bounding box center [203, 250] width 8 height 8
type input "FFF76D"
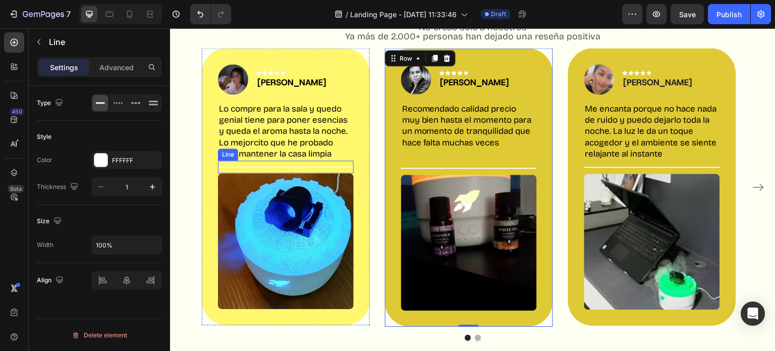
scroll to position [0, 0]
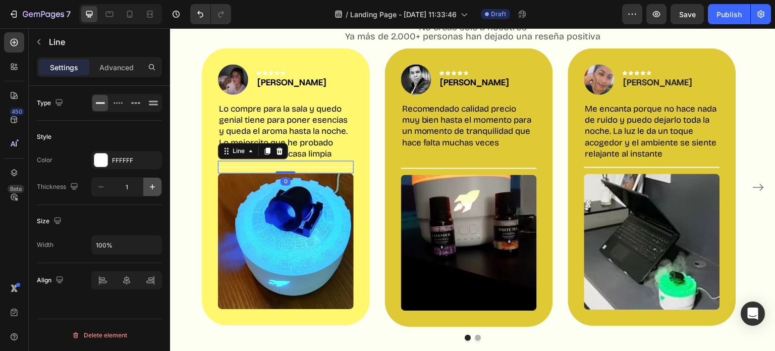
click at [148, 182] on icon "button" at bounding box center [152, 187] width 10 height 10
type input "2"
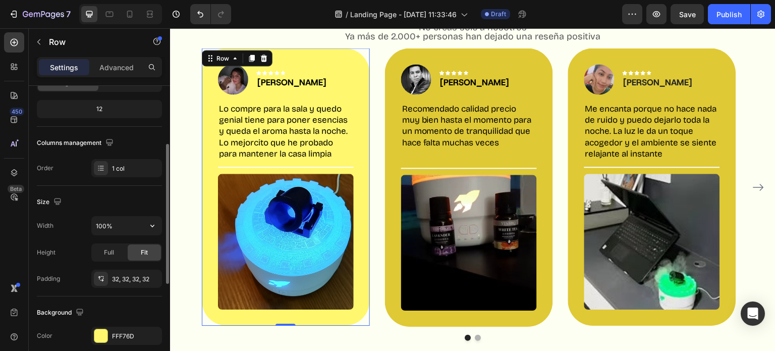
scroll to position [119, 0]
click at [105, 327] on div at bounding box center [101, 334] width 14 height 14
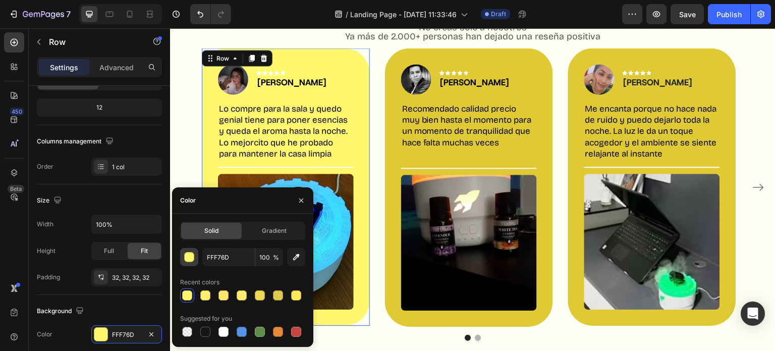
click at [191, 257] on div "button" at bounding box center [190, 257] width 10 height 10
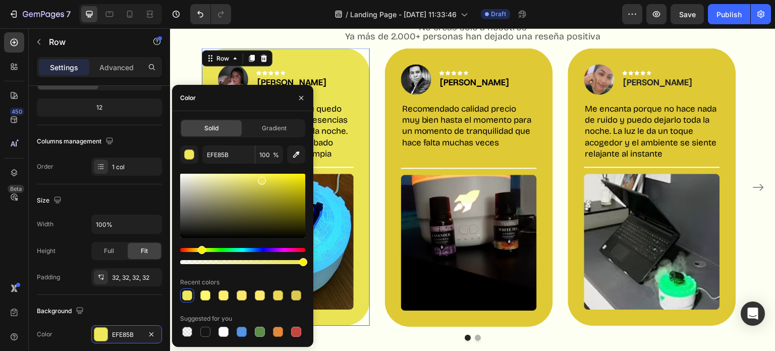
drag, startPoint x: 255, startPoint y: 175, endPoint x: 261, endPoint y: 178, distance: 6.8
click at [261, 178] on div at bounding box center [262, 181] width 8 height 8
type input "EDE555"
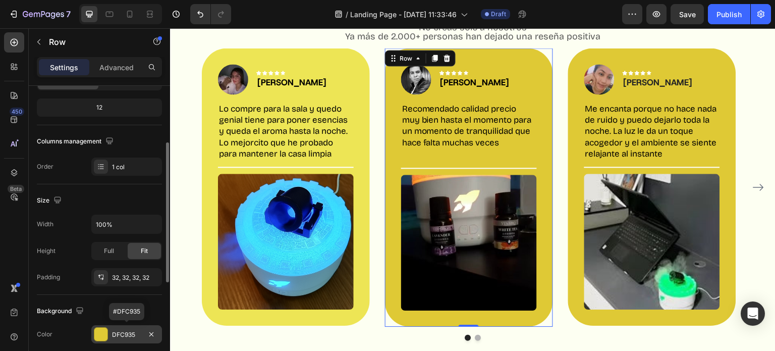
click at [100, 328] on div at bounding box center [100, 333] width 13 height 13
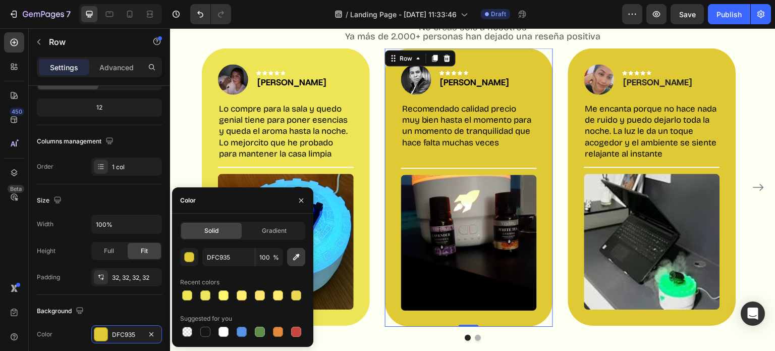
click at [290, 258] on button "button" at bounding box center [296, 257] width 18 height 18
type input "EDE555"
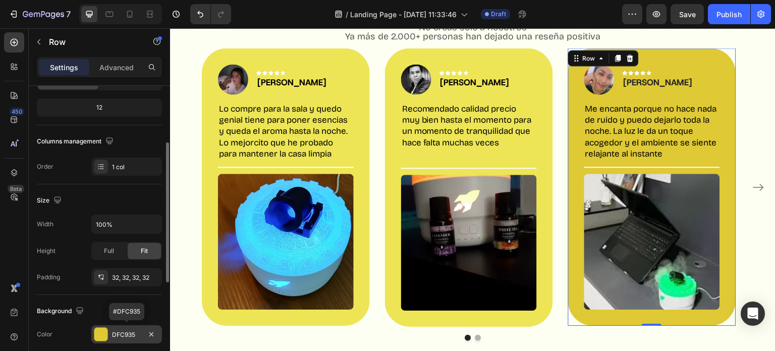
click at [126, 339] on div "DFC935" at bounding box center [126, 334] width 71 height 18
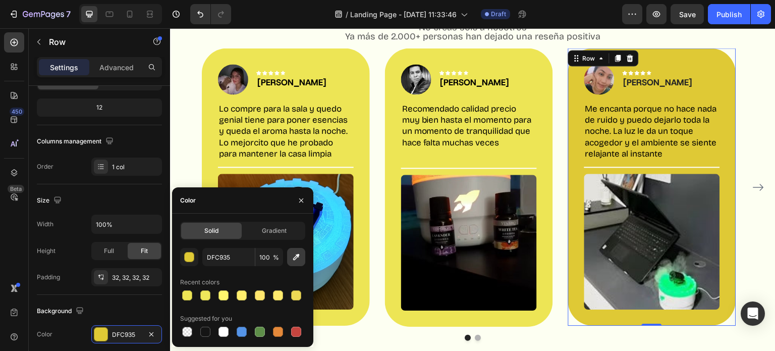
click at [295, 258] on icon "button" at bounding box center [296, 257] width 10 height 10
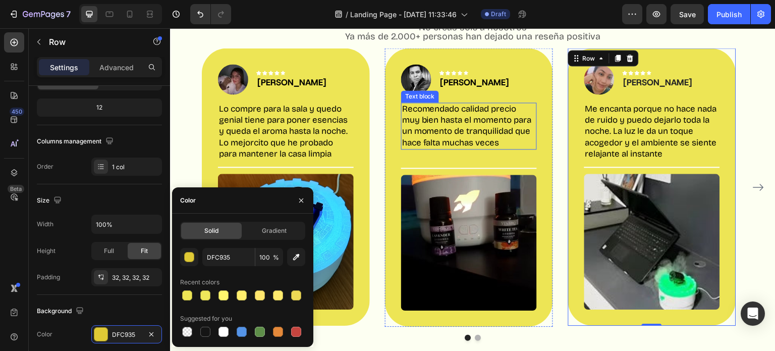
type input "EDE555"
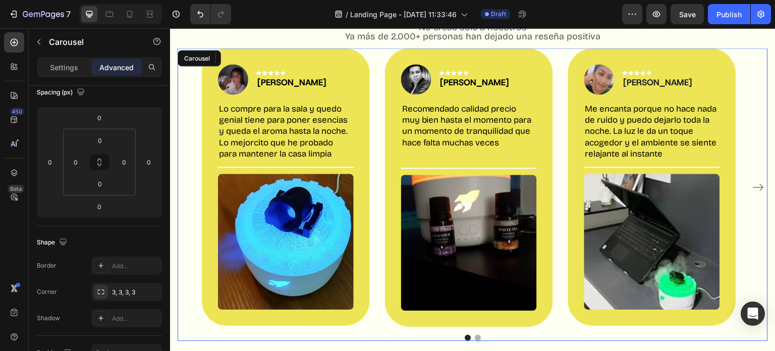
click at [752, 186] on icon "Carousel Next Arrow" at bounding box center [758, 187] width 12 height 12
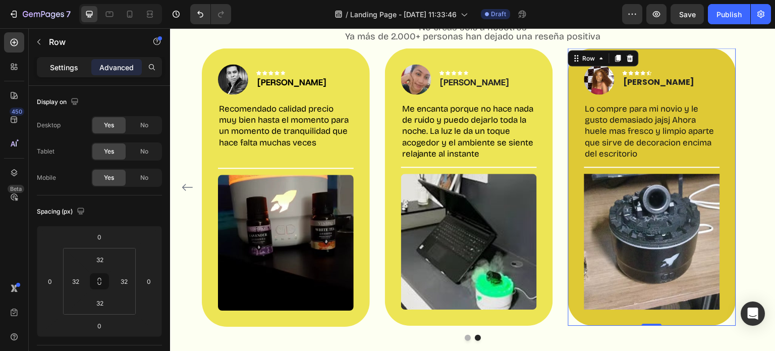
click at [45, 66] on div "Settings" at bounding box center [64, 67] width 50 height 16
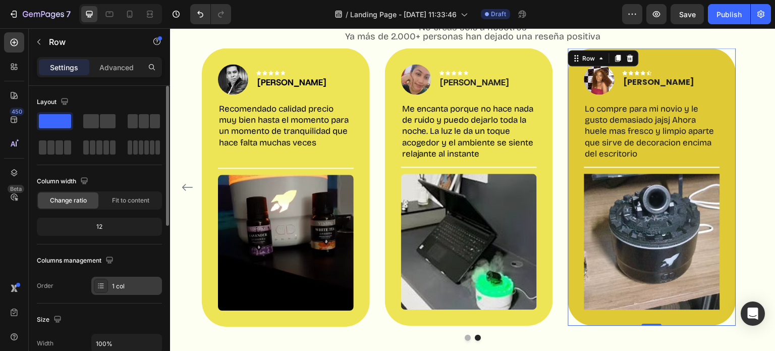
click at [103, 281] on icon at bounding box center [101, 285] width 8 height 8
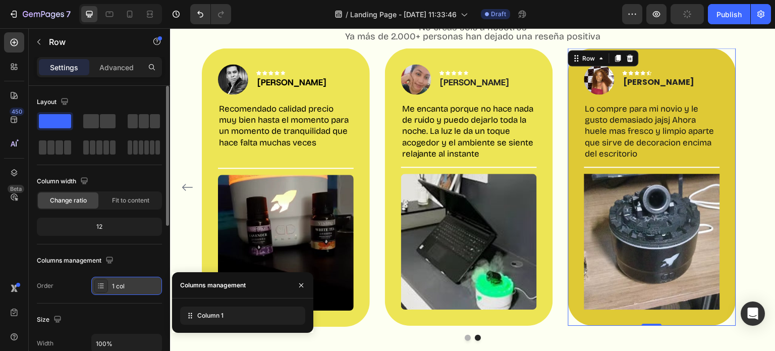
click at [103, 281] on icon at bounding box center [101, 285] width 8 height 8
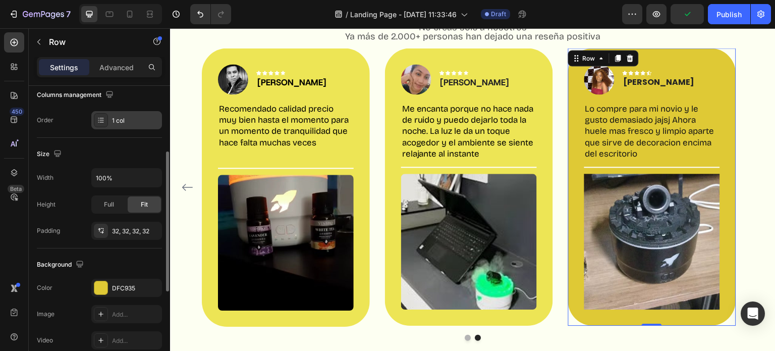
scroll to position [167, 0]
click at [103, 281] on div at bounding box center [100, 285] width 13 height 13
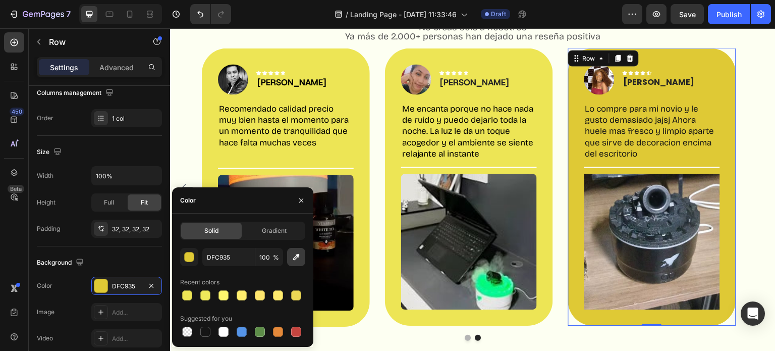
click at [303, 256] on button "button" at bounding box center [296, 257] width 18 height 18
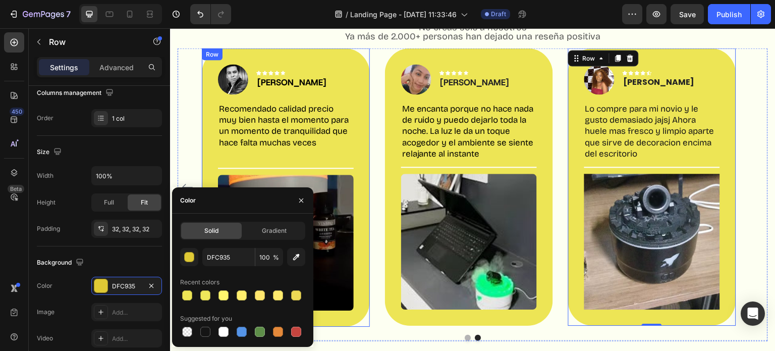
type input "EDE555"
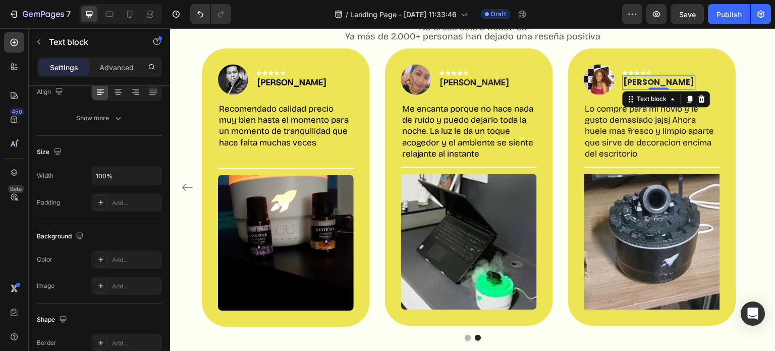
click at [634, 80] on p "[PERSON_NAME]" at bounding box center [658, 82] width 71 height 12
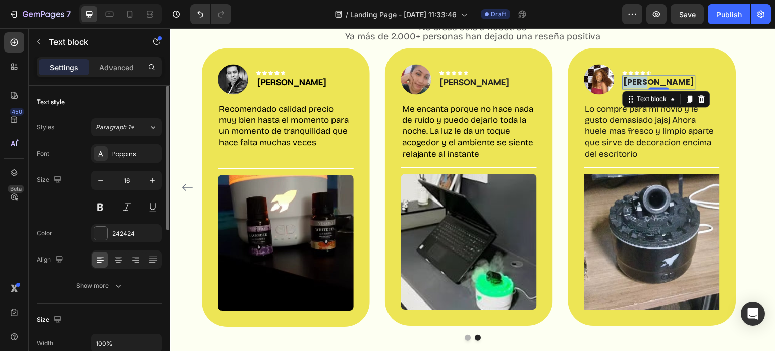
click at [634, 80] on p "[PERSON_NAME]" at bounding box center [658, 82] width 71 height 12
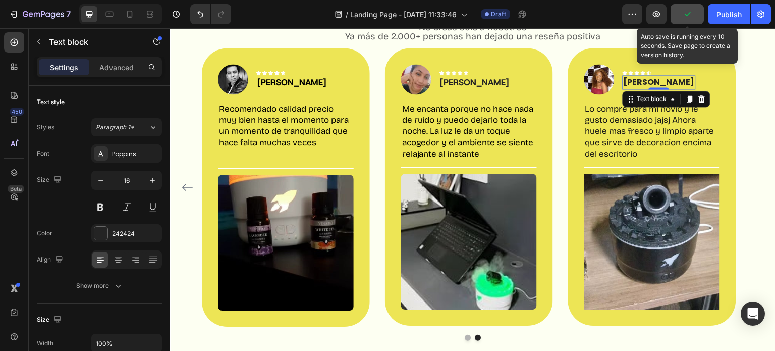
click at [694, 19] on button "button" at bounding box center [686, 14] width 33 height 20
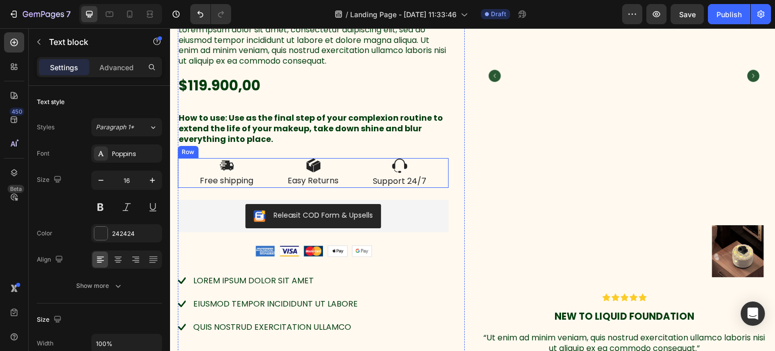
scroll to position [1547, 0]
